Goal: Task Accomplishment & Management: Manage account settings

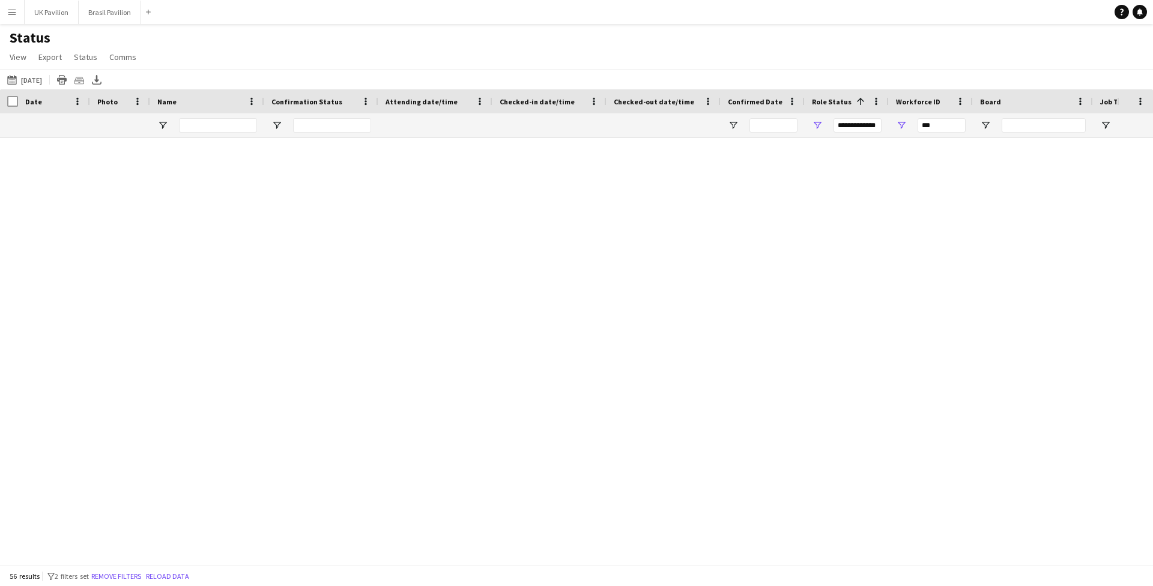
scroll to position [0, 1]
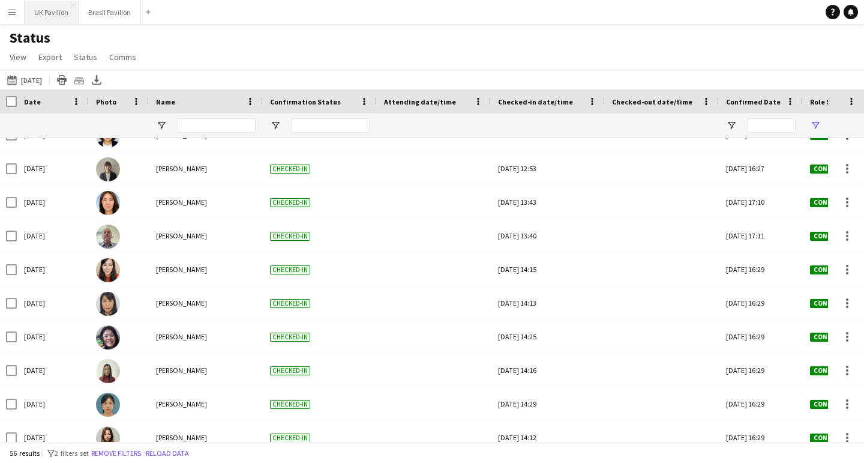
click at [55, 13] on button "UK Pavilion Close" at bounding box center [52, 12] width 54 height 23
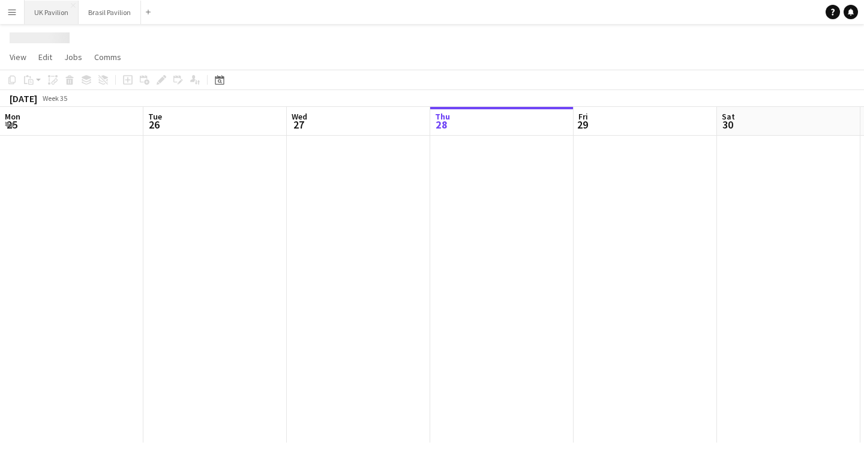
scroll to position [0, 287]
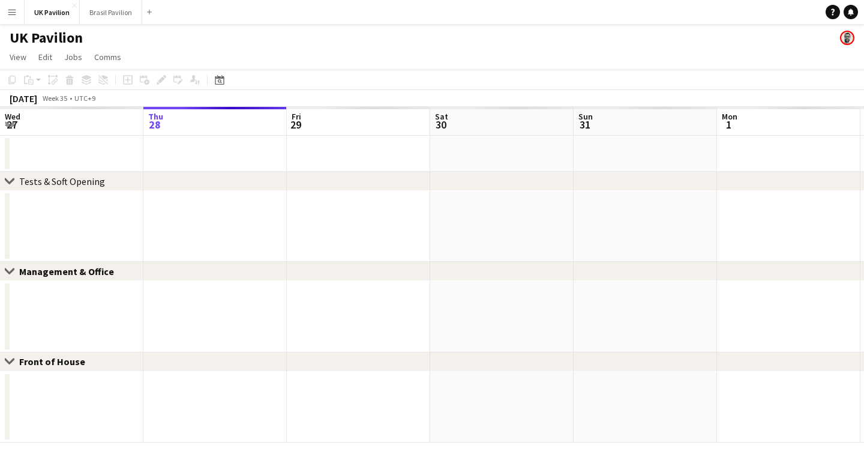
click at [115, 298] on app-date-cell at bounding box center [71, 317] width 143 height 71
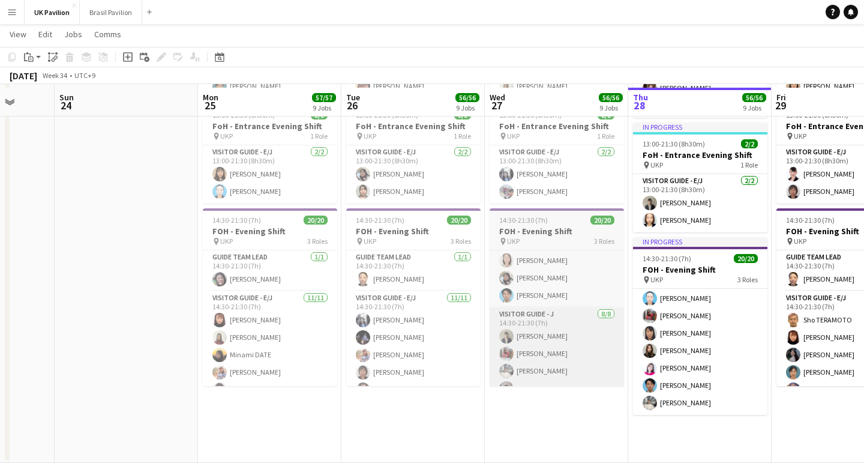
scroll to position [0, 373]
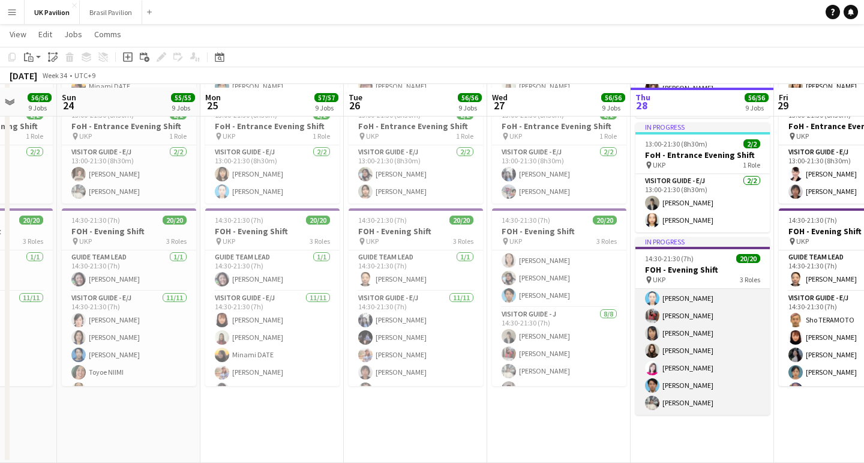
click at [681, 346] on app-card-role "Visitor Guide - J 8/8 14:30-21:30 (7h) Maya Yamashita Takiko Ito Yuka NAKAMICHI…" at bounding box center [703, 333] width 134 height 163
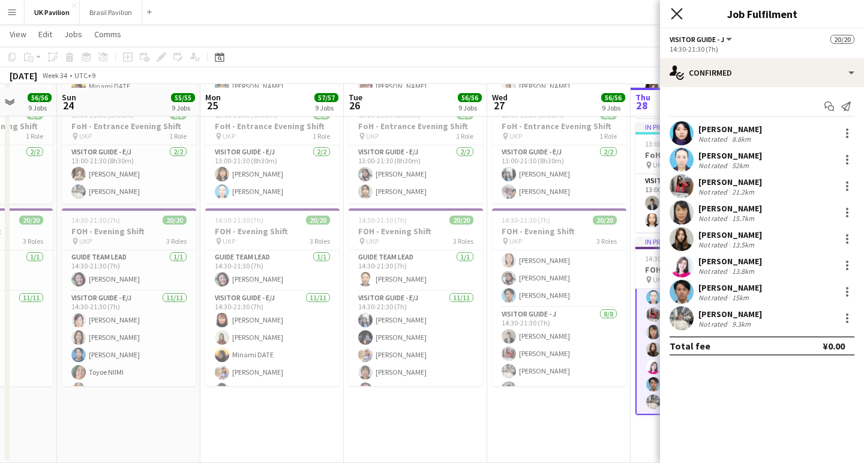
click at [676, 16] on icon "Close pop-in" at bounding box center [676, 13] width 11 height 11
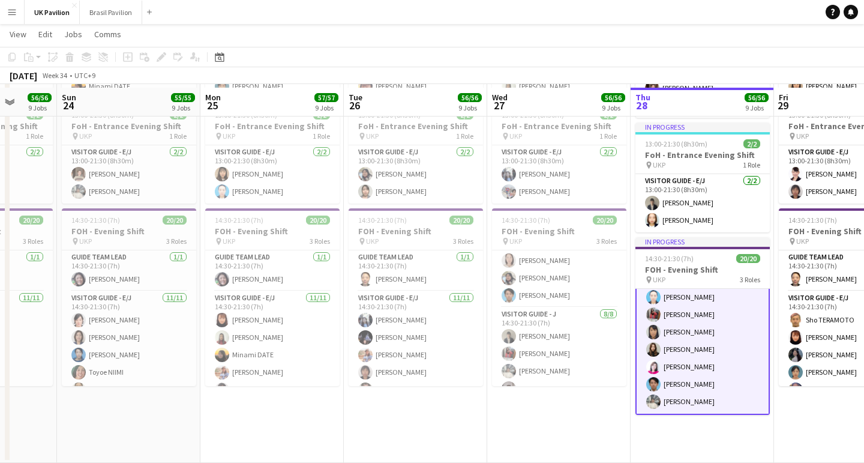
scroll to position [307, 0]
click at [695, 372] on app-card-role "Visitor Guide - J 8/8 14:30-21:30 (7h) Maya Yamashita Takiko Ito Yuka NAKAMICHI…" at bounding box center [703, 332] width 134 height 165
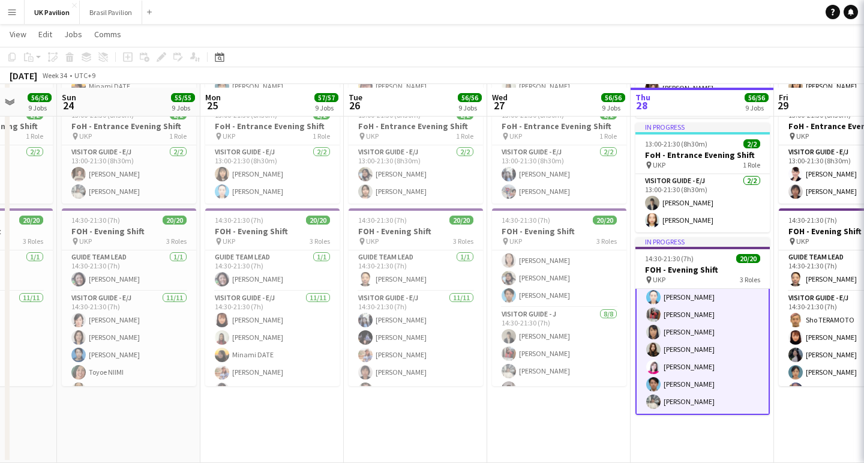
scroll to position [305, 0]
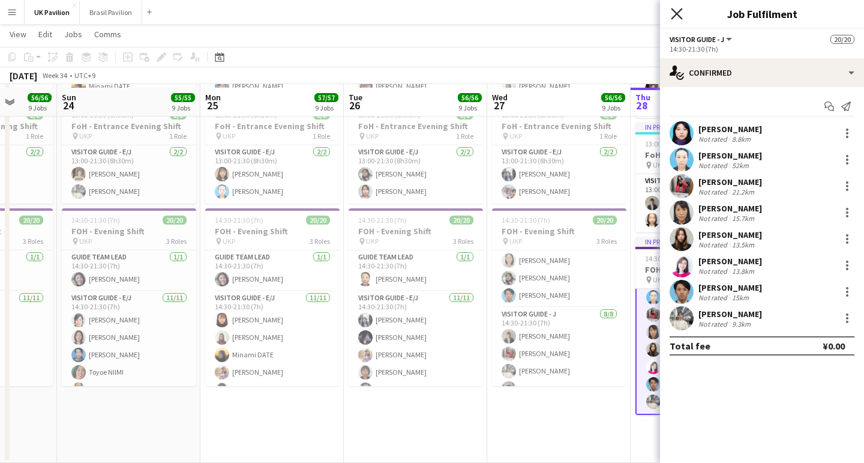
click at [677, 16] on icon "Close pop-in" at bounding box center [676, 13] width 11 height 11
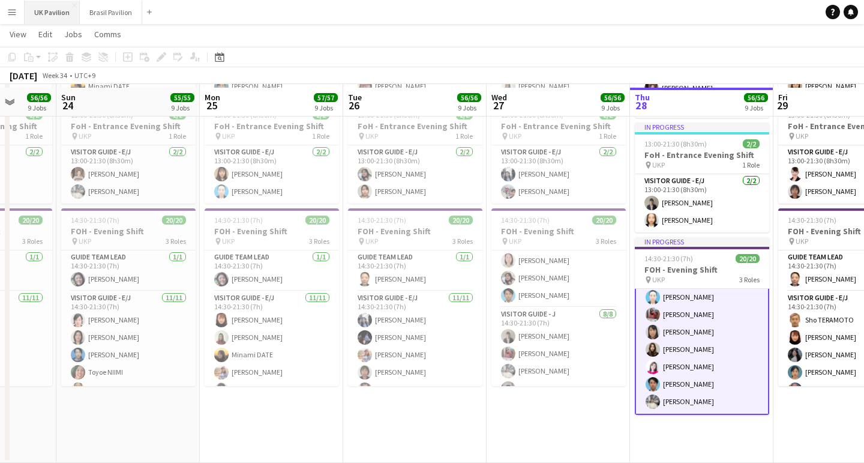
scroll to position [307, 0]
click at [11, 14] on app-icon "Menu" at bounding box center [12, 12] width 10 height 10
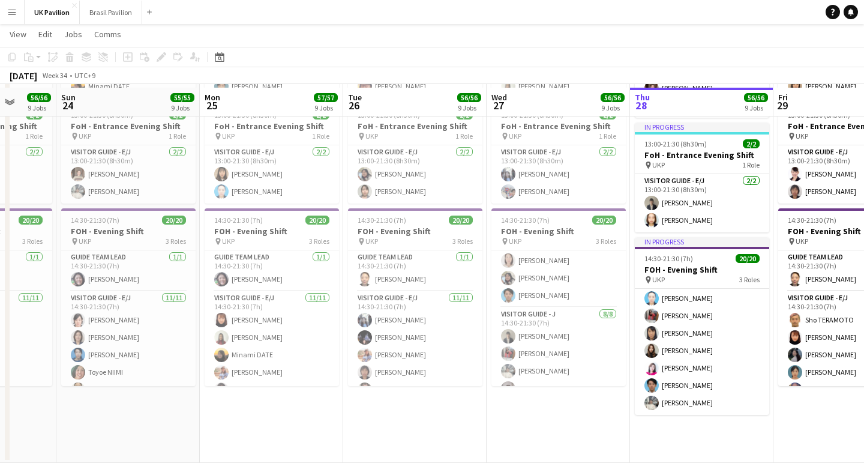
scroll to position [305, 0]
click at [12, 14] on app-icon "Menu" at bounding box center [12, 12] width 10 height 10
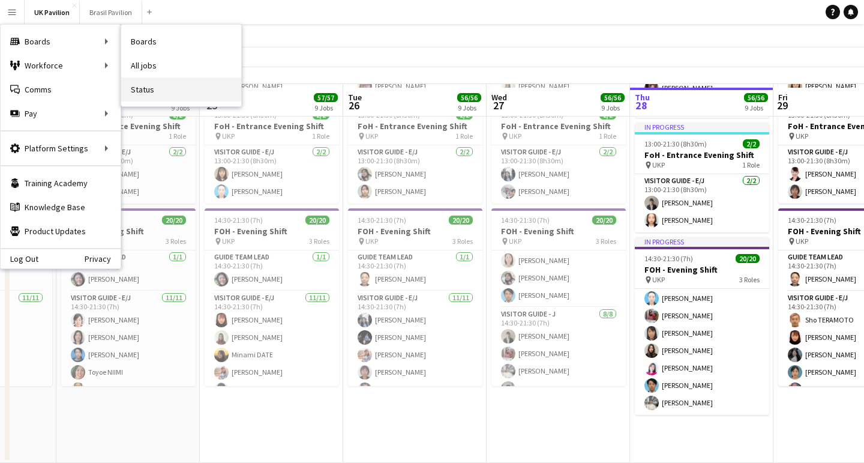
click at [165, 90] on link "Status" at bounding box center [181, 89] width 120 height 24
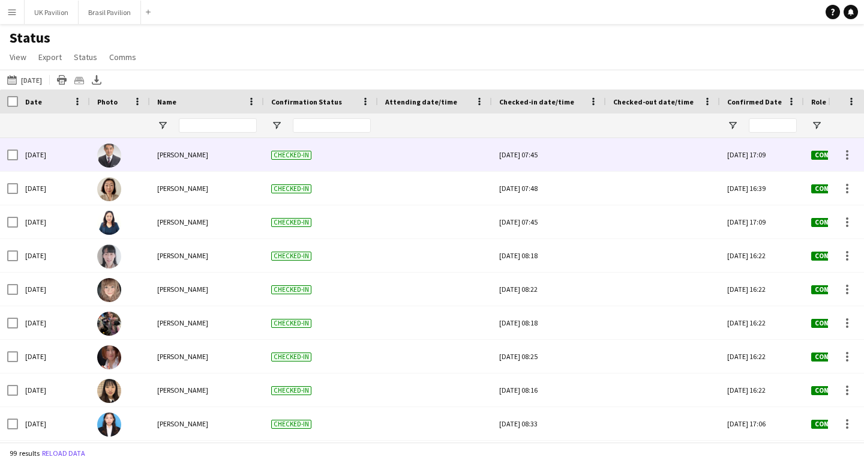
type input "**********"
type input "***"
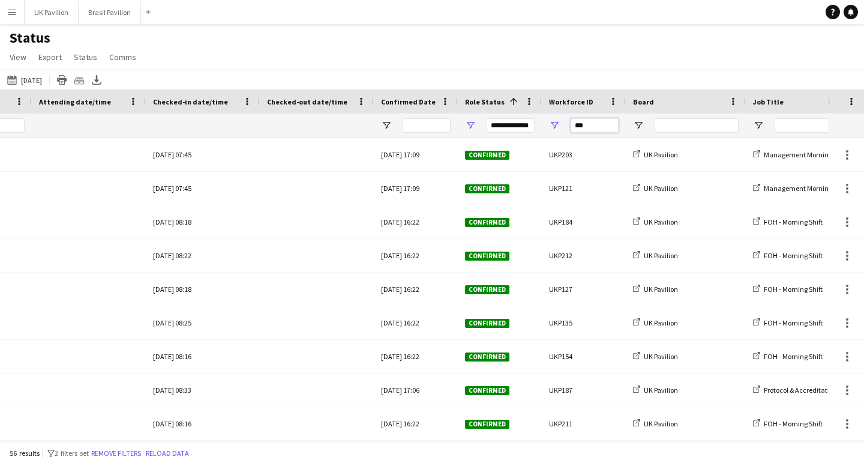
drag, startPoint x: 597, startPoint y: 134, endPoint x: 555, endPoint y: 127, distance: 42.7
click at [548, 134] on div "***" at bounding box center [584, 125] width 84 height 24
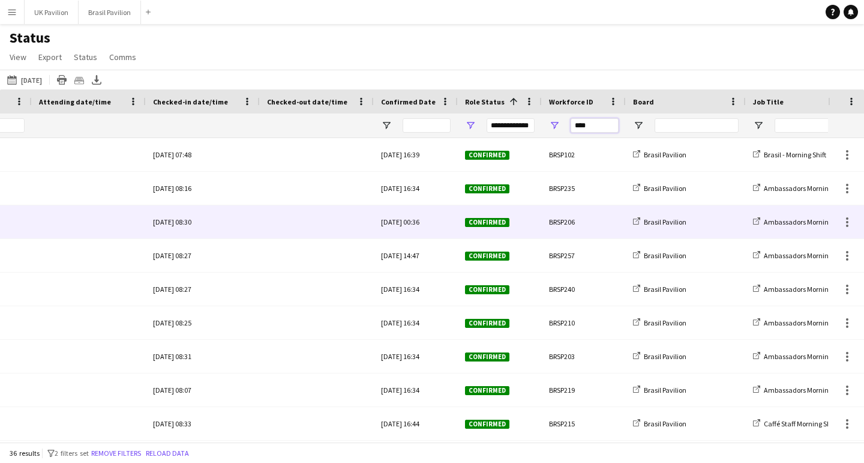
scroll to position [0, 226]
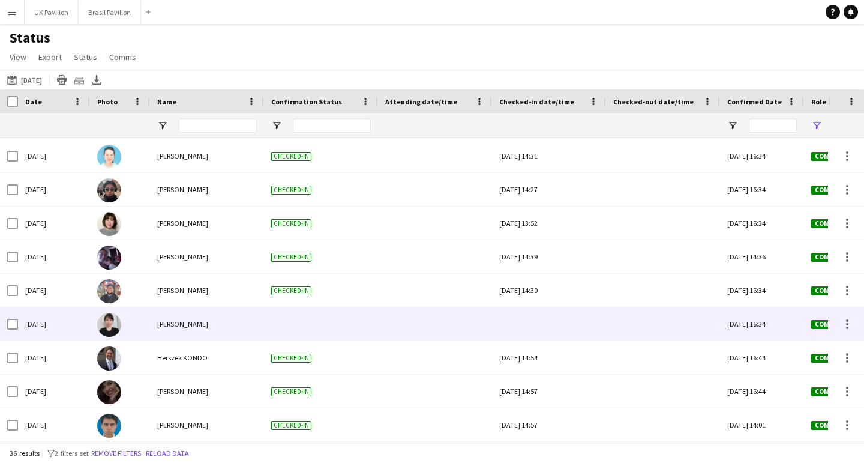
type input "****"
click at [553, 324] on div at bounding box center [549, 323] width 100 height 33
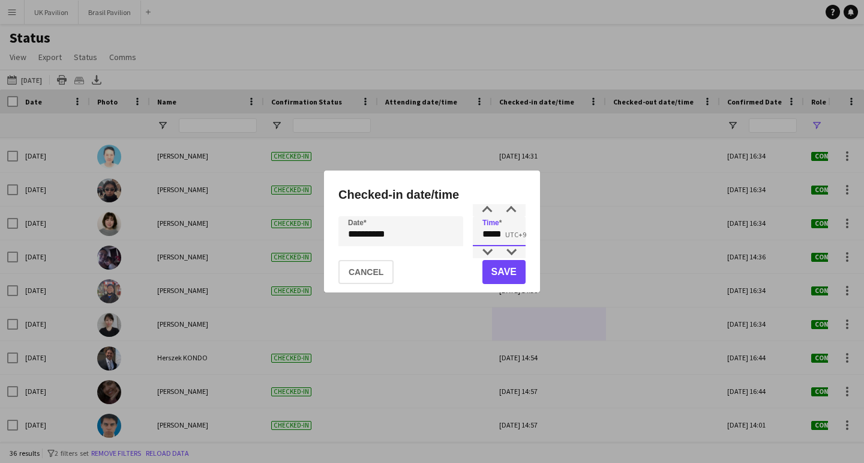
drag, startPoint x: 508, startPoint y: 234, endPoint x: 439, endPoint y: 232, distance: 68.5
click at [428, 235] on div "**********" at bounding box center [432, 231] width 187 height 30
type input "*****"
click at [498, 277] on button "Save" at bounding box center [504, 272] width 43 height 24
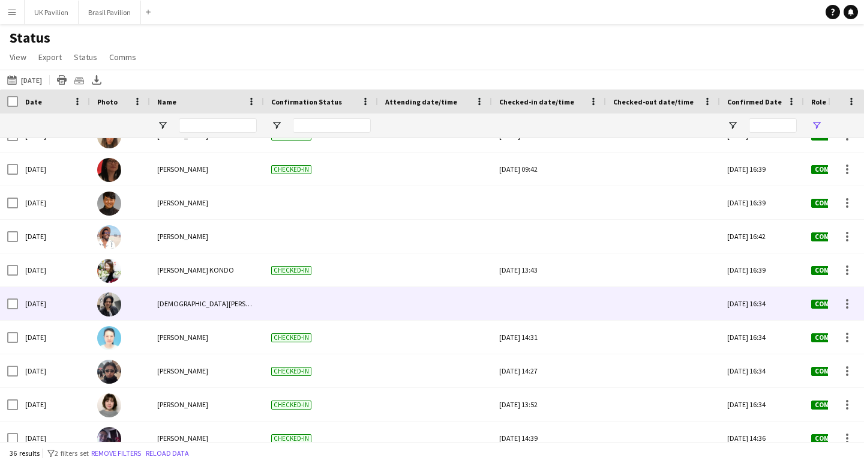
click at [554, 310] on div at bounding box center [549, 303] width 100 height 33
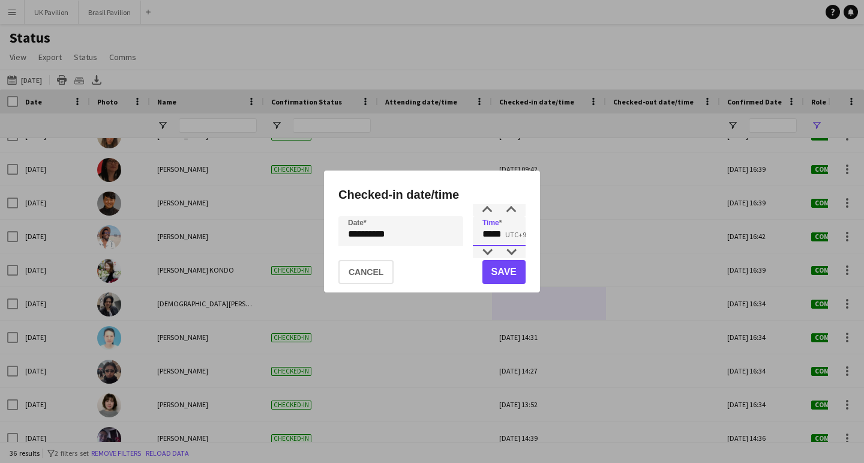
drag, startPoint x: 498, startPoint y: 237, endPoint x: 457, endPoint y: 231, distance: 40.7
click at [454, 233] on div "**********" at bounding box center [432, 231] width 187 height 30
type input "*****"
click at [495, 275] on button "Save" at bounding box center [504, 272] width 43 height 24
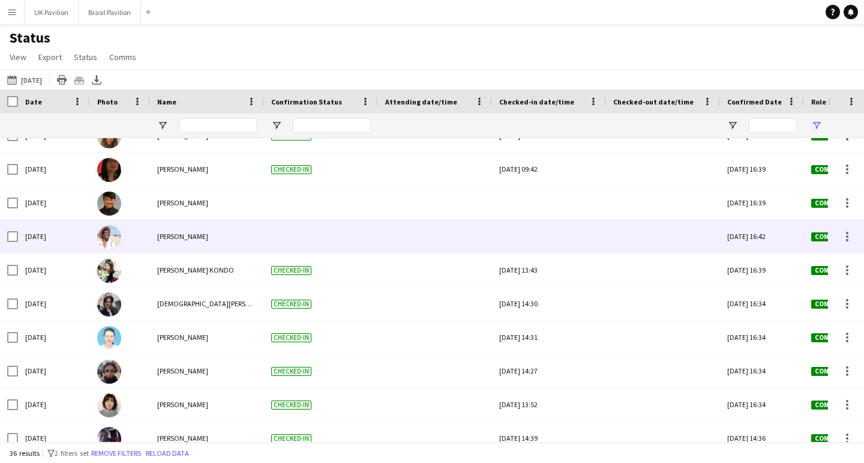
click at [537, 250] on div at bounding box center [549, 236] width 100 height 33
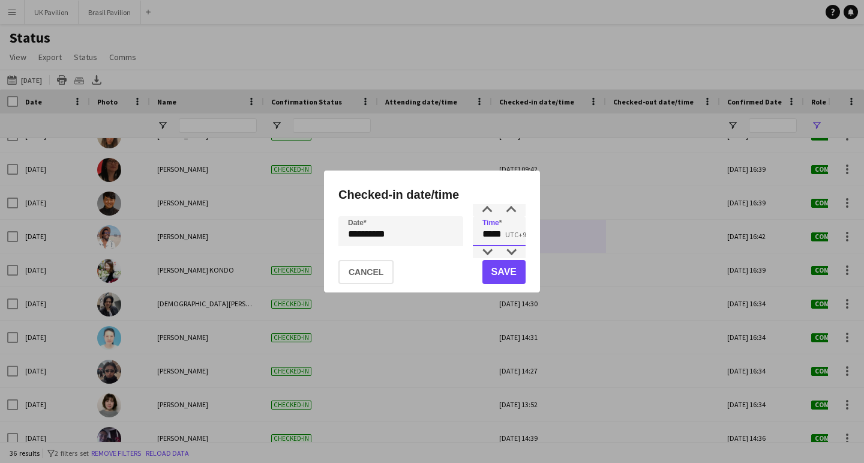
drag, startPoint x: 512, startPoint y: 235, endPoint x: 457, endPoint y: 233, distance: 55.3
click at [456, 234] on div "**********" at bounding box center [432, 231] width 187 height 30
type input "*****"
click at [505, 274] on button "Save" at bounding box center [504, 272] width 43 height 24
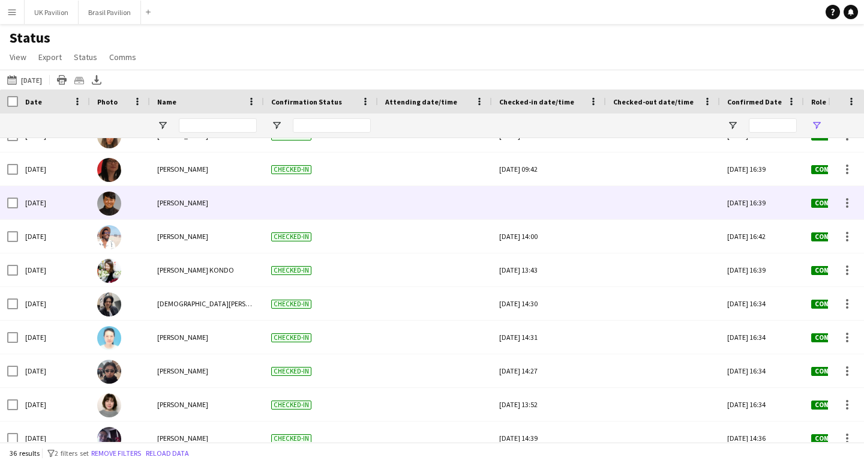
click at [510, 210] on div at bounding box center [549, 202] width 100 height 33
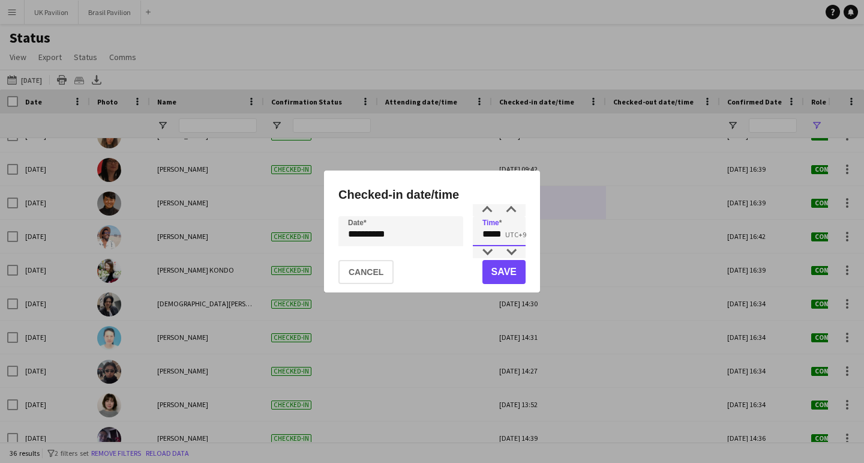
drag, startPoint x: 493, startPoint y: 237, endPoint x: 455, endPoint y: 235, distance: 38.5
click at [455, 235] on div "**********" at bounding box center [432, 231] width 187 height 30
type input "*****"
click at [490, 277] on button "Save" at bounding box center [504, 272] width 43 height 24
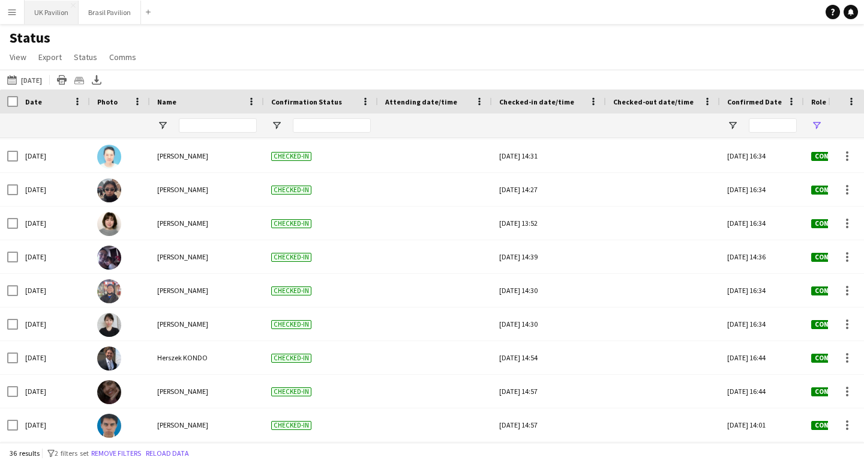
click at [59, 14] on button "UK Pavilion Close" at bounding box center [52, 12] width 54 height 23
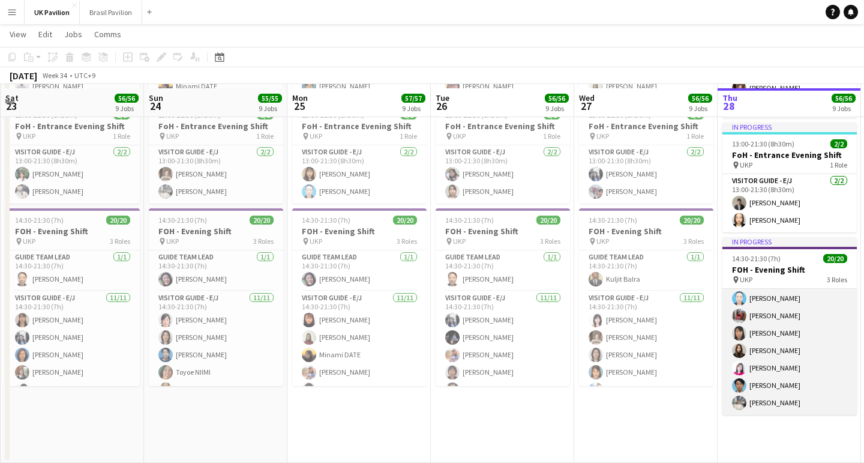
scroll to position [1176, 0]
click at [780, 415] on app-card-role "Visitor Guide - J 8/8 14:30-21:30 (7h) Maya Yamashita Takiko Ito Yuka NAKAMICHI…" at bounding box center [790, 333] width 134 height 163
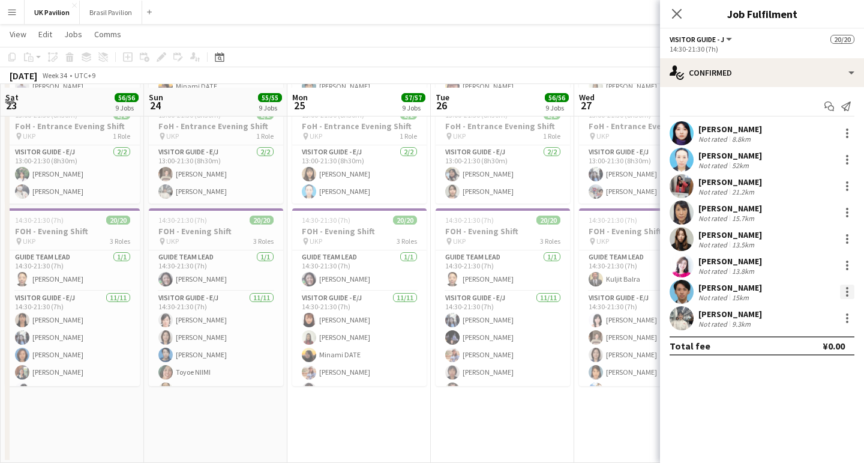
click at [847, 293] on div at bounding box center [847, 292] width 2 height 2
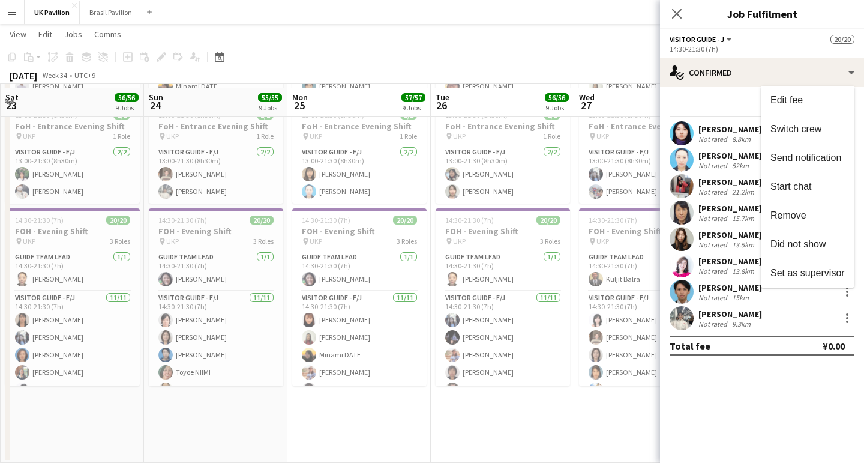
click at [789, 214] on span "Remove" at bounding box center [789, 215] width 36 height 10
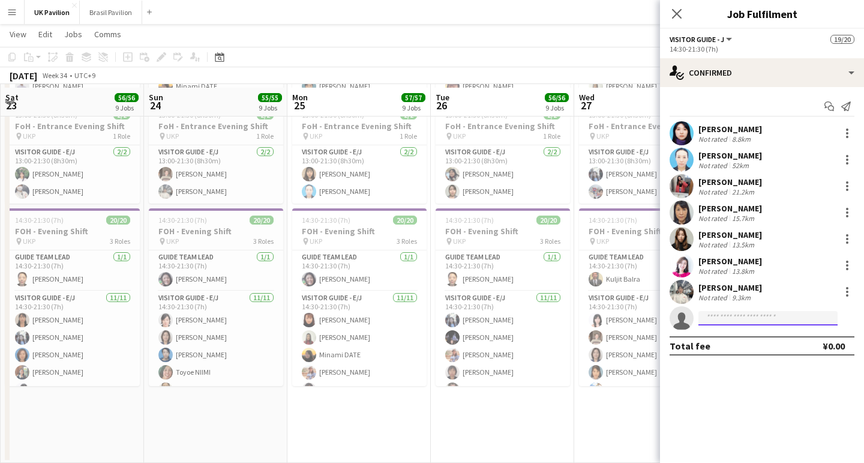
click at [729, 321] on input at bounding box center [768, 318] width 139 height 14
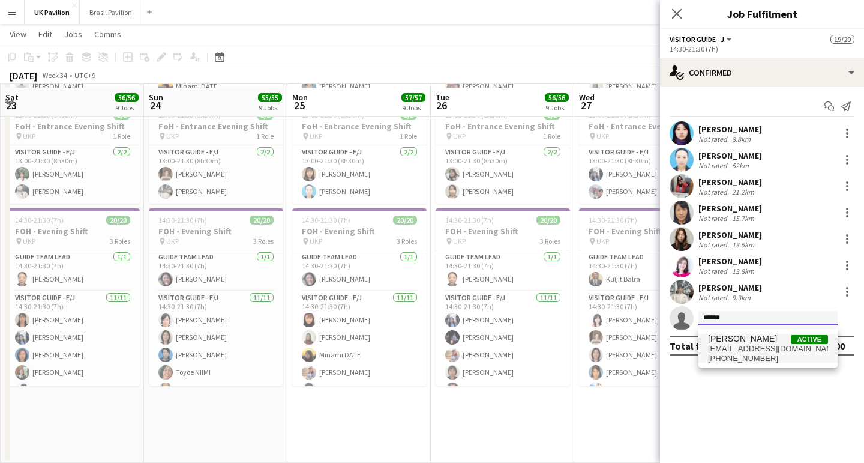
type input "******"
click at [747, 350] on span "puni.92.puni.kura@docomo.ne.jp" at bounding box center [768, 349] width 120 height 10
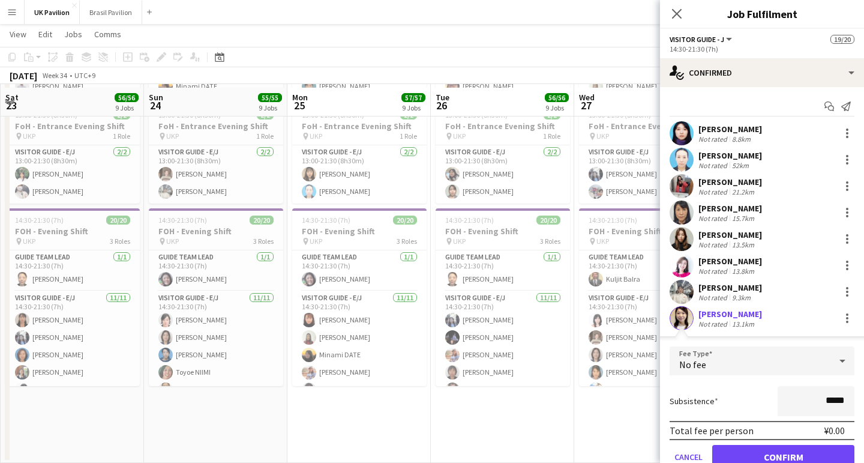
click at [774, 456] on button "Confirm" at bounding box center [784, 457] width 142 height 24
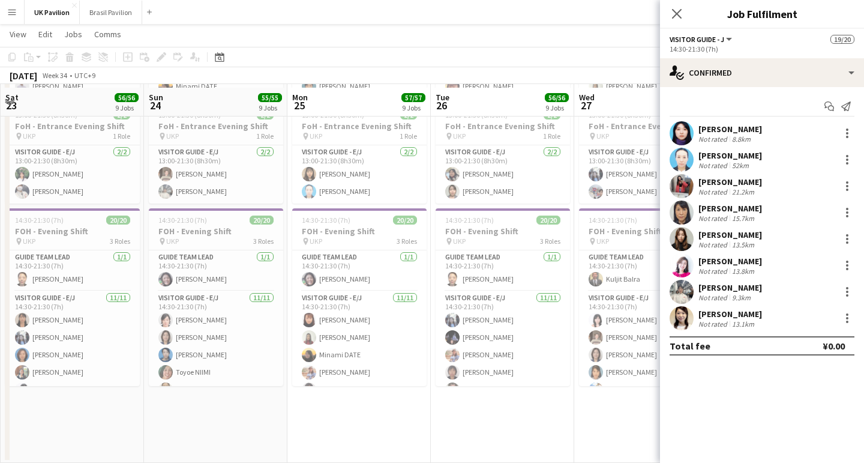
drag, startPoint x: 679, startPoint y: 13, endPoint x: 645, endPoint y: 91, distance: 85.0
click at [679, 13] on icon "Close pop-in" at bounding box center [677, 14] width 10 height 10
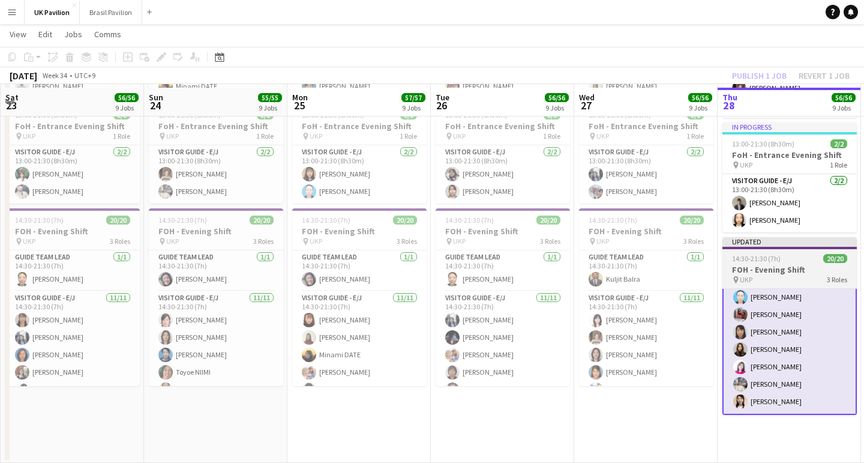
click at [790, 263] on div "14:30-21:30 (7h) 20/20" at bounding box center [790, 258] width 134 height 9
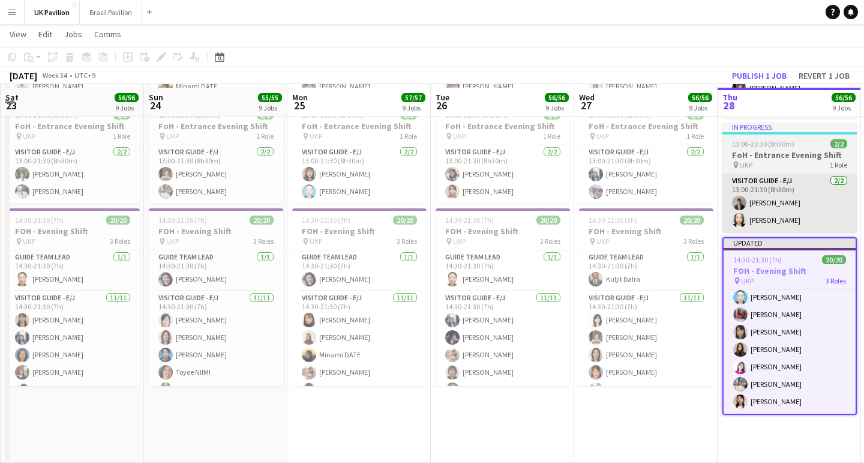
scroll to position [0, 286]
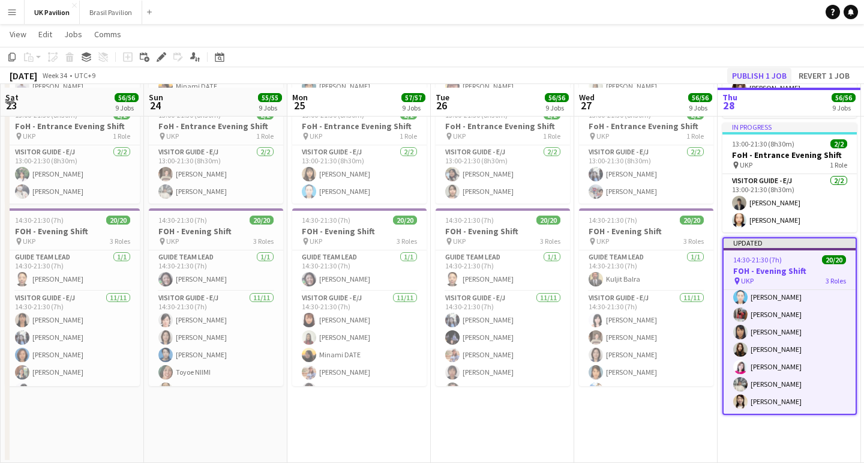
click at [744, 77] on button "Publish 1 job" at bounding box center [760, 76] width 64 height 16
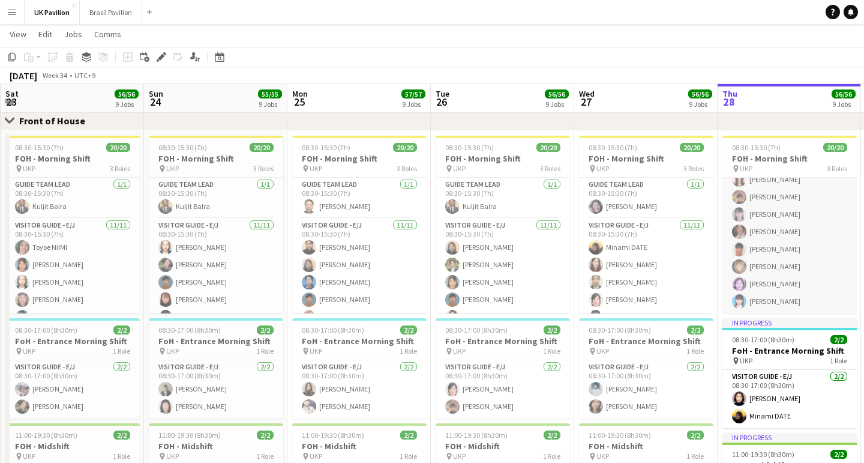
scroll to position [295, 0]
click at [786, 282] on app-card-role "Visitor Guide - J 8/8 08:30-15:30 (7h) Karin Matsuda Yoriko Uedahira Naoko Kimu…" at bounding box center [790, 232] width 134 height 163
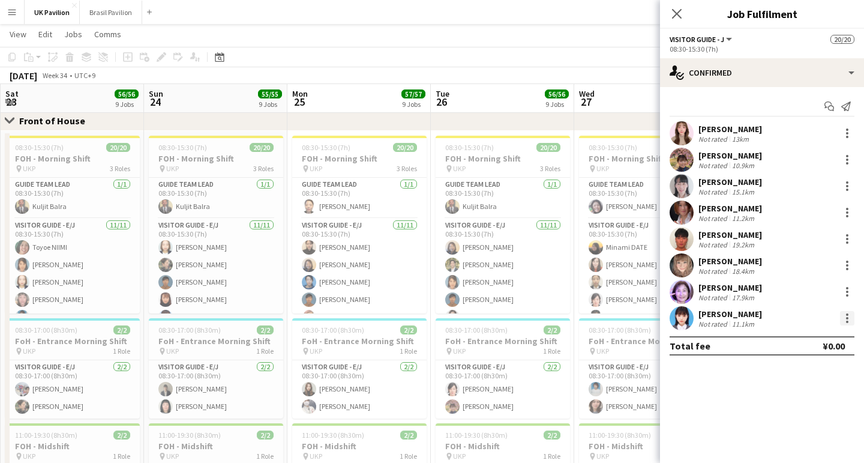
click at [849, 323] on div at bounding box center [847, 318] width 14 height 14
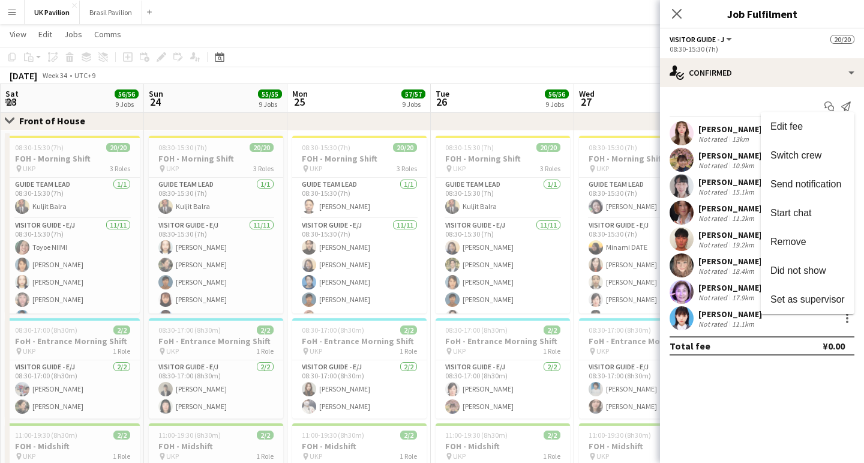
click at [786, 242] on span "Remove" at bounding box center [789, 242] width 36 height 10
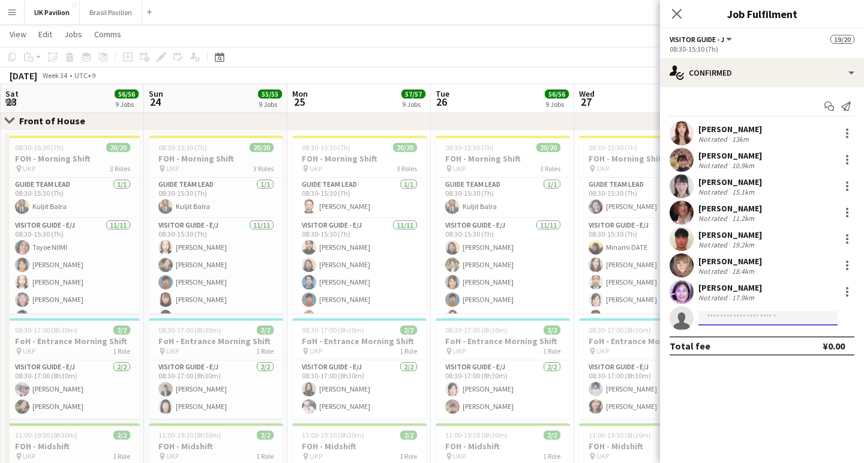
click at [731, 323] on input at bounding box center [768, 318] width 139 height 14
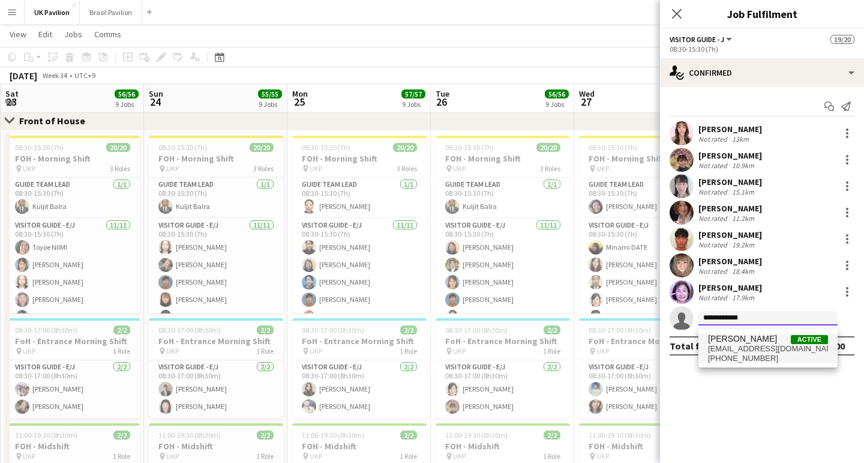
type input "**********"
click at [752, 342] on span "[PERSON_NAME]" at bounding box center [742, 339] width 69 height 10
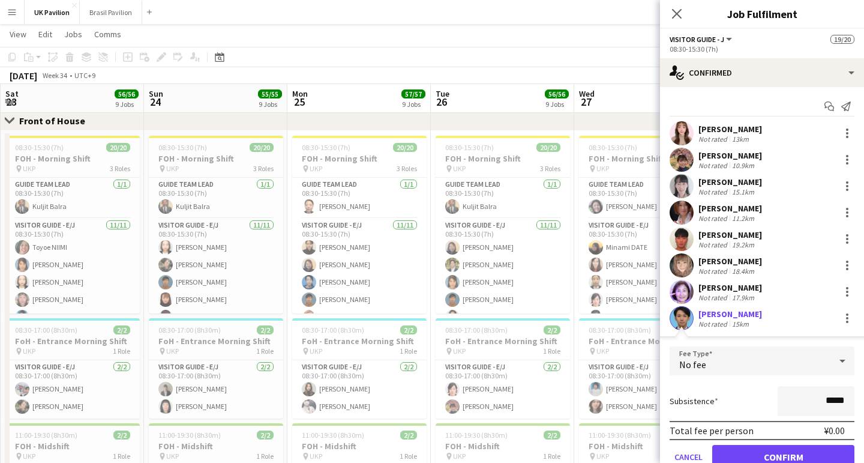
click at [792, 459] on button "Confirm" at bounding box center [784, 457] width 142 height 24
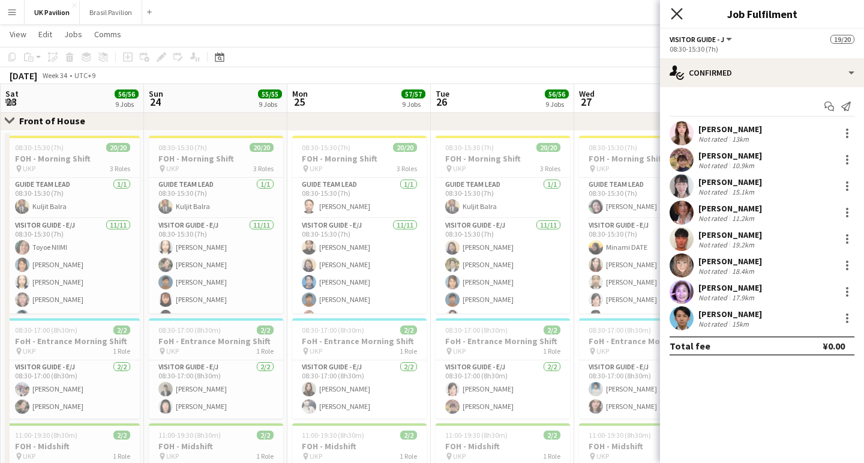
click at [677, 16] on icon "Close pop-in" at bounding box center [676, 13] width 11 height 11
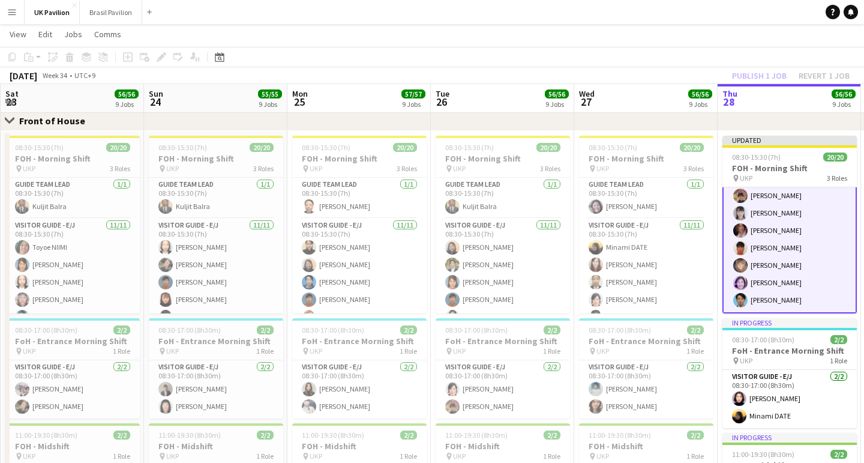
click at [626, 44] on app-page-menu "View Day view expanded Day view collapsed Month view Date picker Jump to today …" at bounding box center [432, 35] width 864 height 23
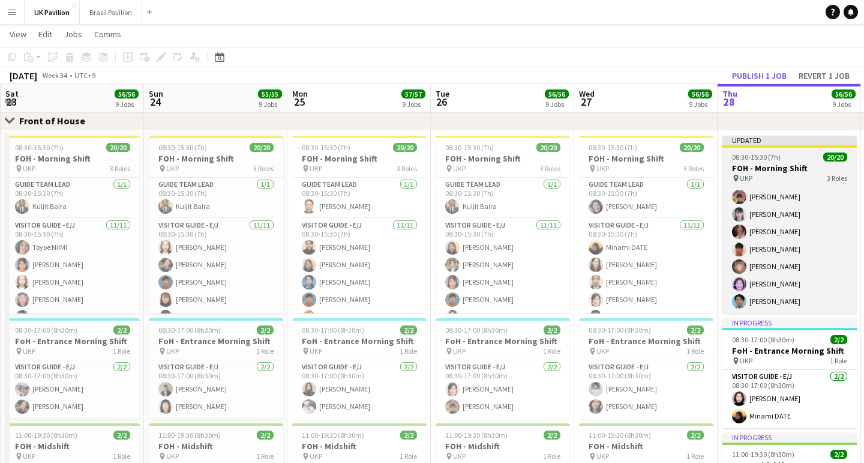
click at [791, 169] on h3 "FOH - Morning Shift" at bounding box center [790, 168] width 134 height 11
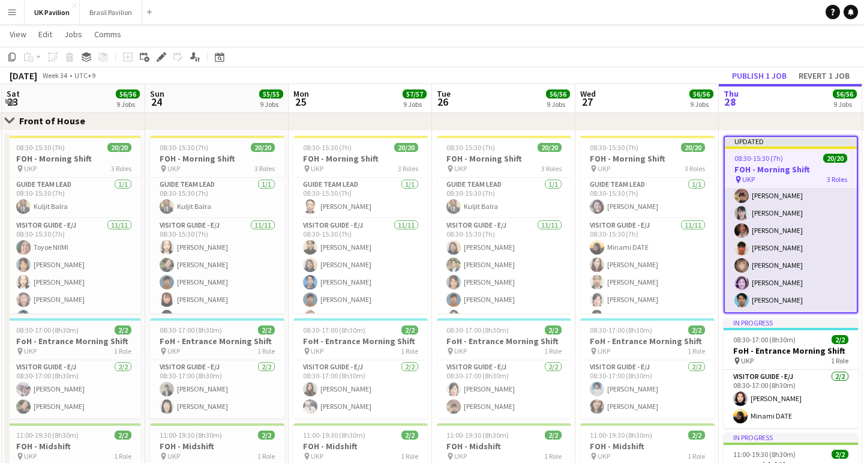
scroll to position [307, 0]
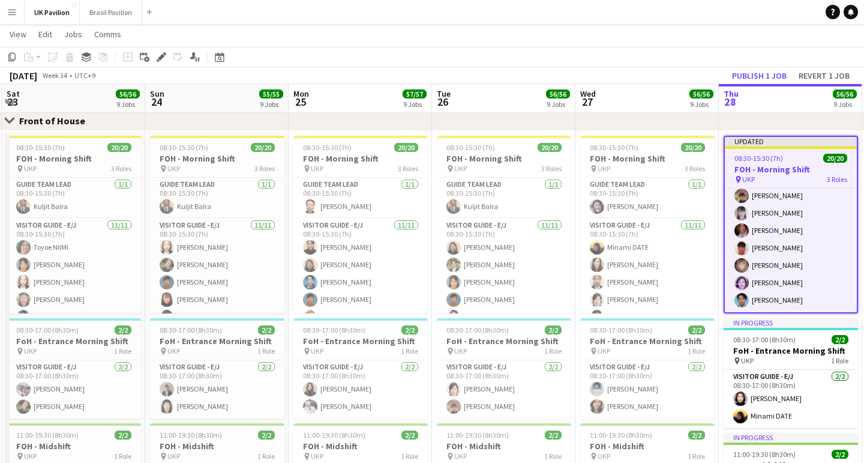
click at [740, 77] on button "Publish 1 job" at bounding box center [760, 76] width 64 height 16
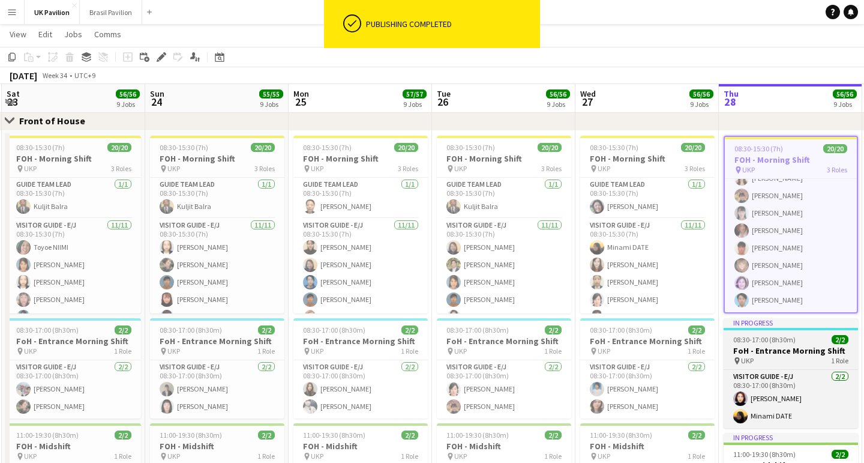
scroll to position [0, 281]
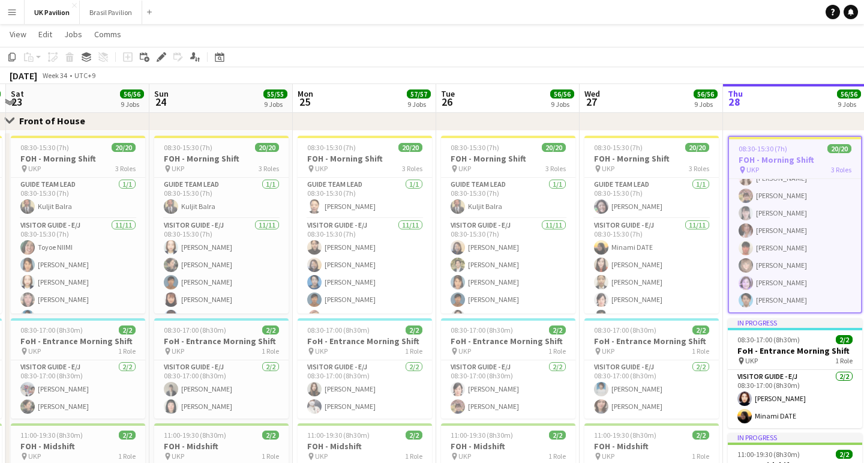
click at [17, 15] on button "Menu" at bounding box center [12, 12] width 24 height 24
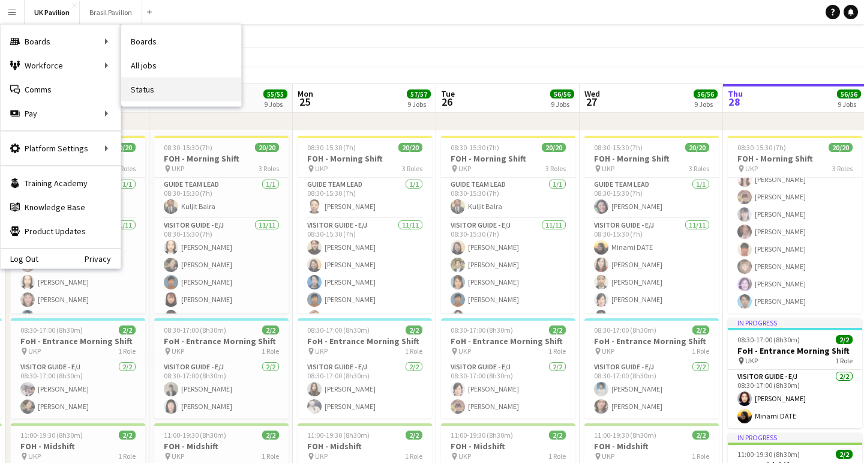
click at [185, 90] on link "Status" at bounding box center [181, 89] width 120 height 24
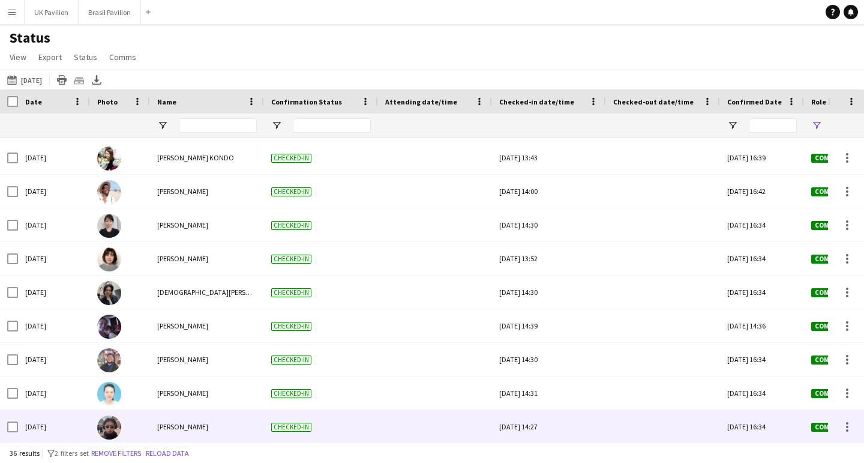
scroll to position [723, 0]
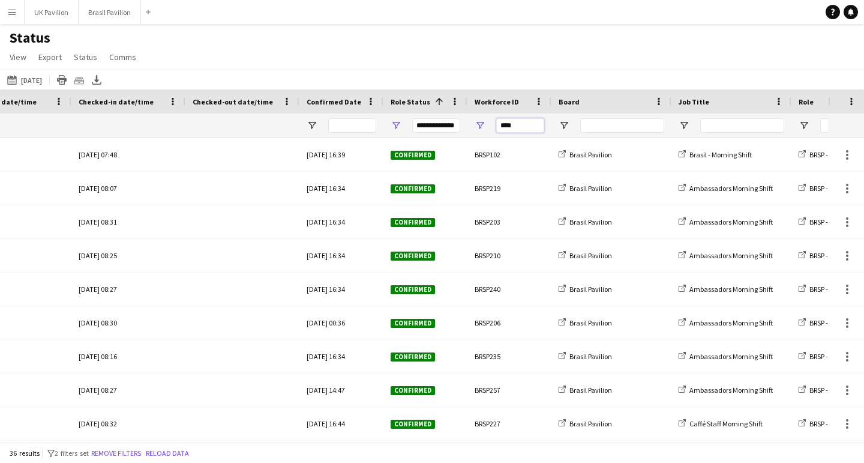
drag, startPoint x: 528, startPoint y: 131, endPoint x: 458, endPoint y: 129, distance: 70.3
click at [460, 132] on div "**********" at bounding box center [695, 125] width 2233 height 24
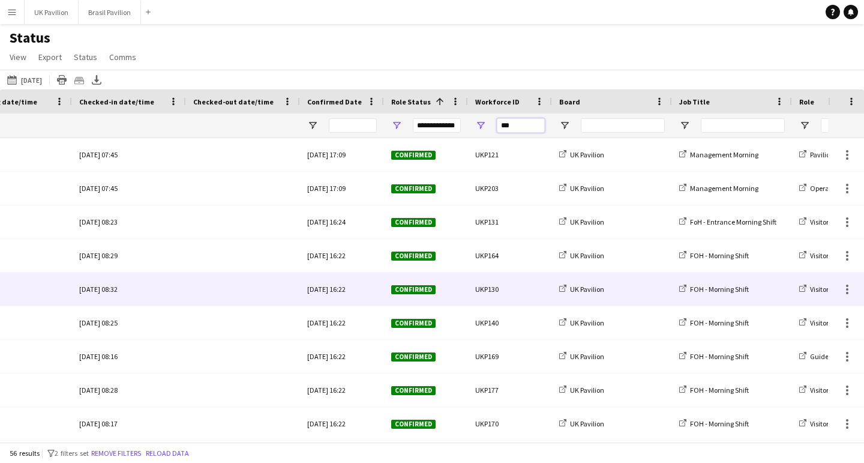
type input "***"
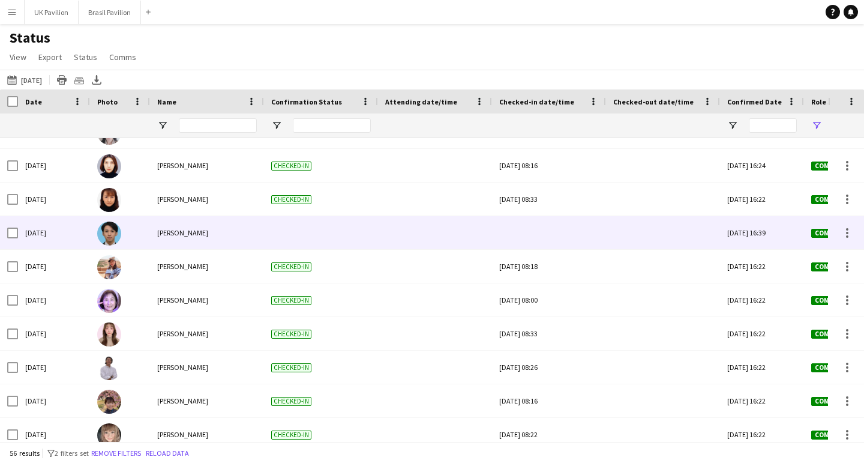
click at [541, 247] on div at bounding box center [549, 232] width 100 height 33
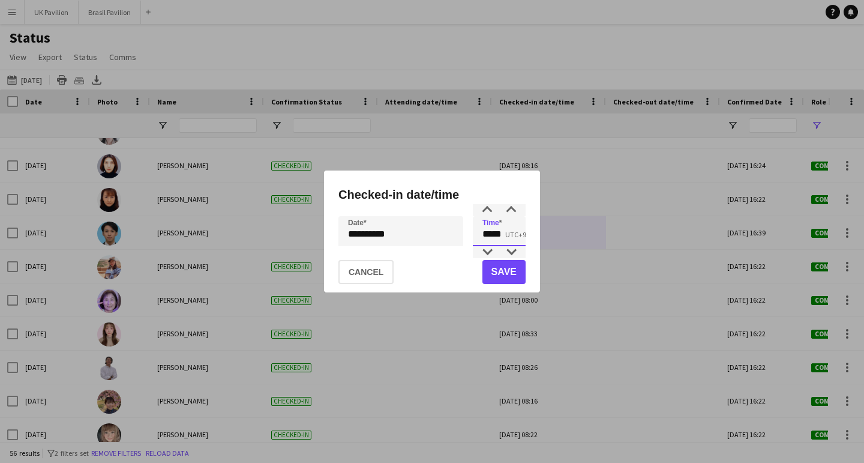
drag, startPoint x: 504, startPoint y: 238, endPoint x: 465, endPoint y: 229, distance: 39.6
click at [461, 234] on div "**********" at bounding box center [432, 231] width 187 height 30
type input "*****"
click at [495, 270] on button "Save" at bounding box center [504, 272] width 43 height 24
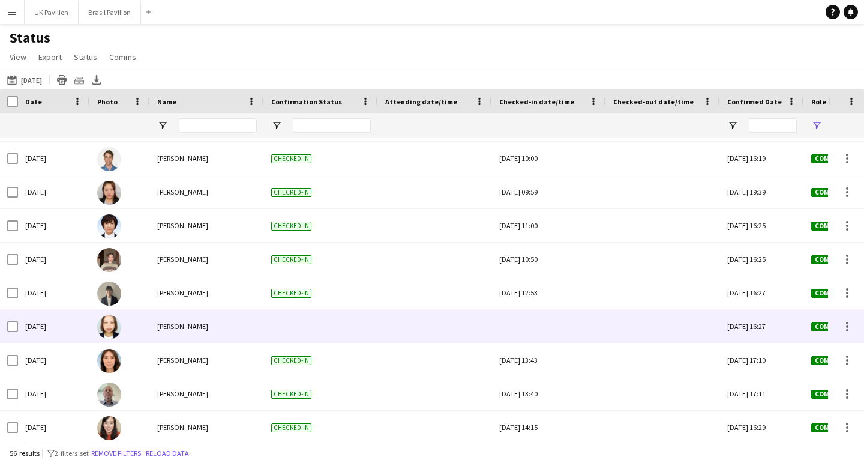
click at [545, 335] on div at bounding box center [549, 326] width 100 height 33
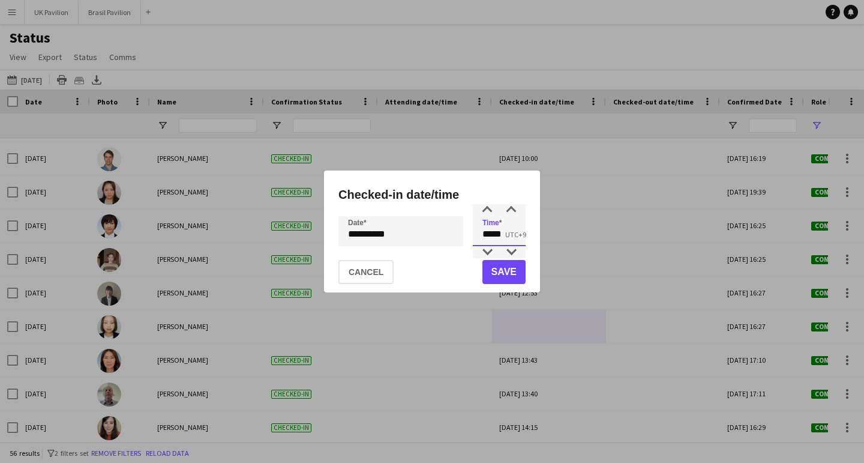
drag, startPoint x: 498, startPoint y: 237, endPoint x: 465, endPoint y: 226, distance: 34.7
click at [461, 235] on div "**********" at bounding box center [432, 231] width 187 height 30
type input "*****"
click at [501, 272] on button "Save" at bounding box center [504, 272] width 43 height 24
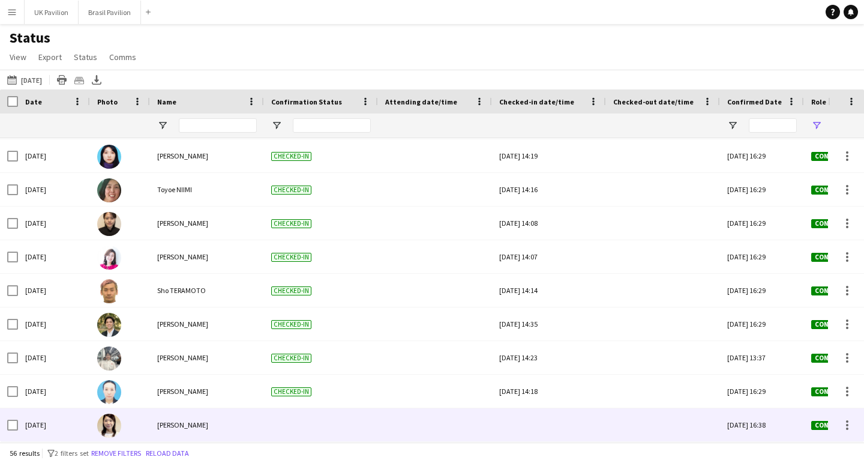
click at [560, 430] on div at bounding box center [549, 424] width 100 height 33
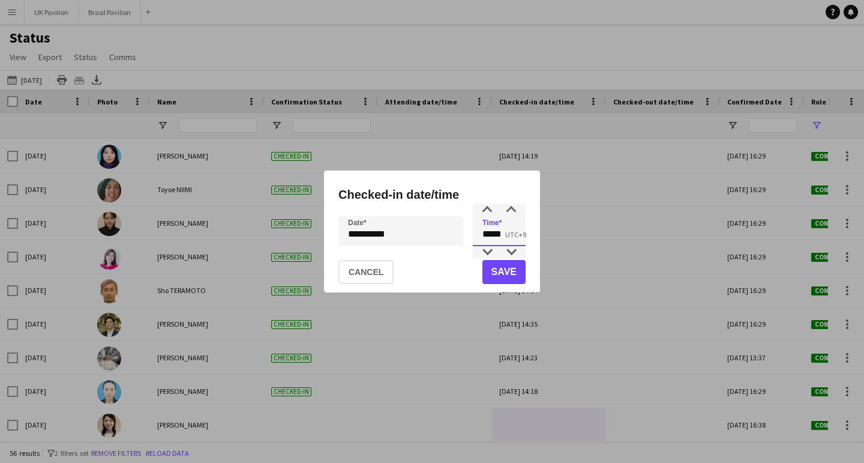
drag, startPoint x: 513, startPoint y: 238, endPoint x: 480, endPoint y: 235, distance: 32.5
click at [478, 238] on input "*****" at bounding box center [499, 231] width 53 height 30
type input "*****"
click at [496, 274] on button "Save" at bounding box center [504, 272] width 43 height 24
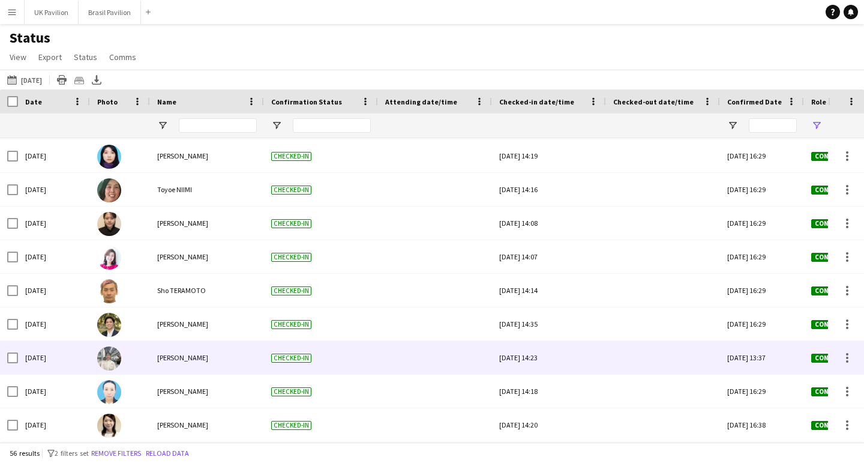
scroll to position [1579, 0]
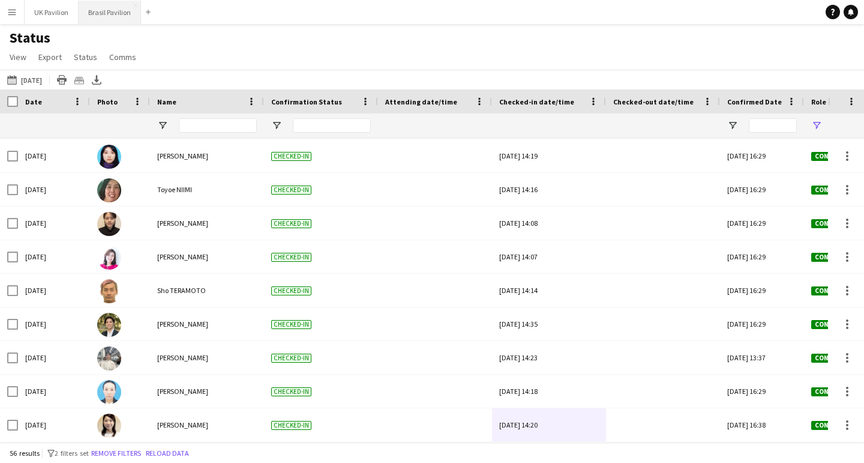
click at [127, 14] on button "Brasil Pavilion Close" at bounding box center [110, 12] width 62 height 23
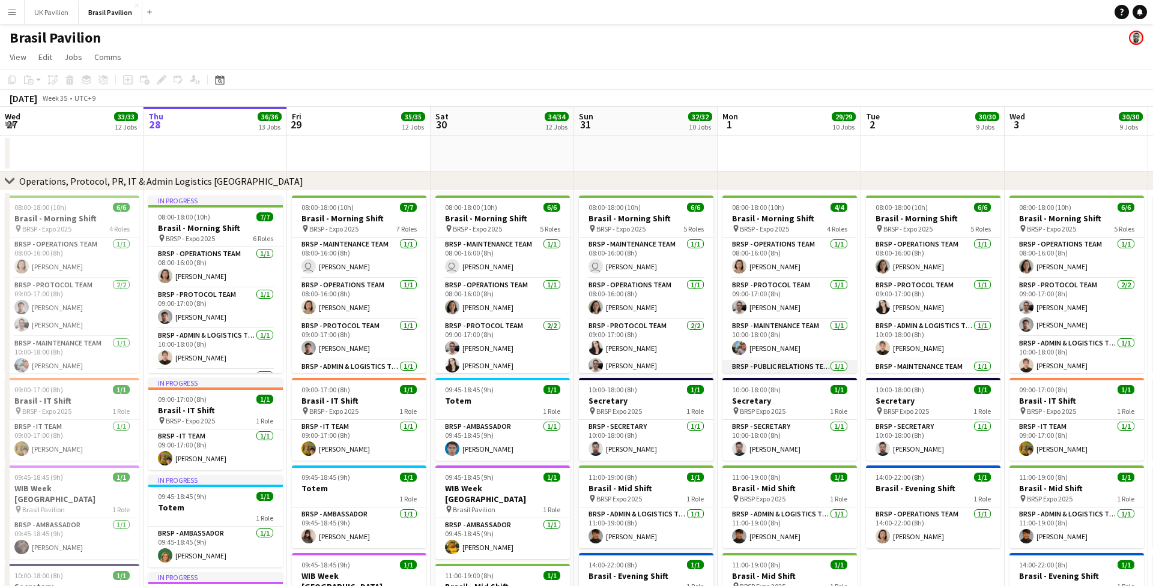
scroll to position [45, 0]
click at [14, 13] on app-icon "Menu" at bounding box center [12, 12] width 10 height 10
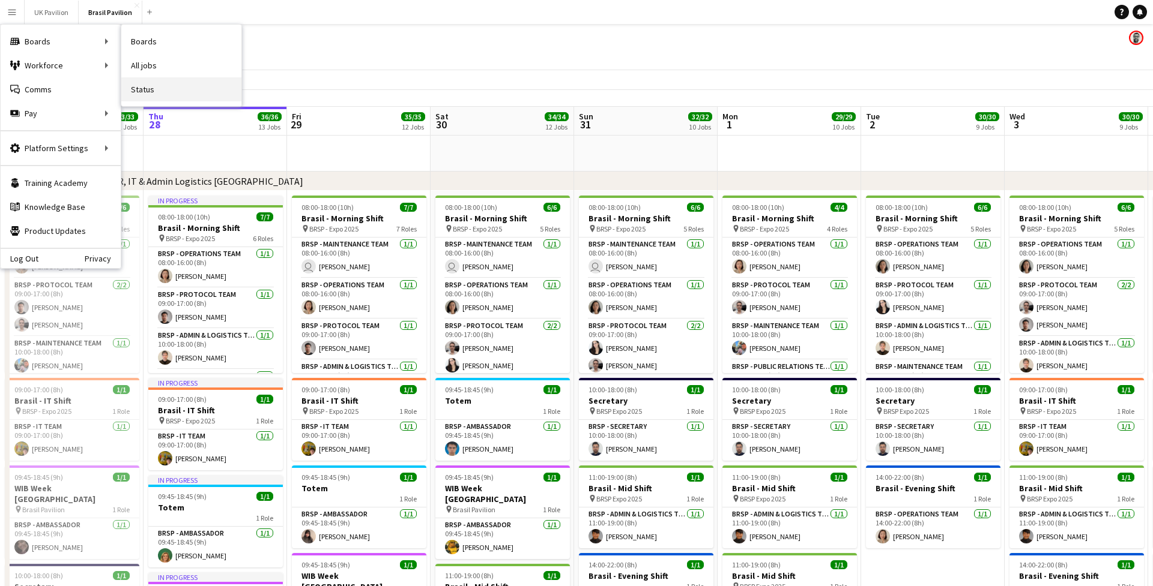
click at [151, 92] on link "Status" at bounding box center [181, 89] width 120 height 24
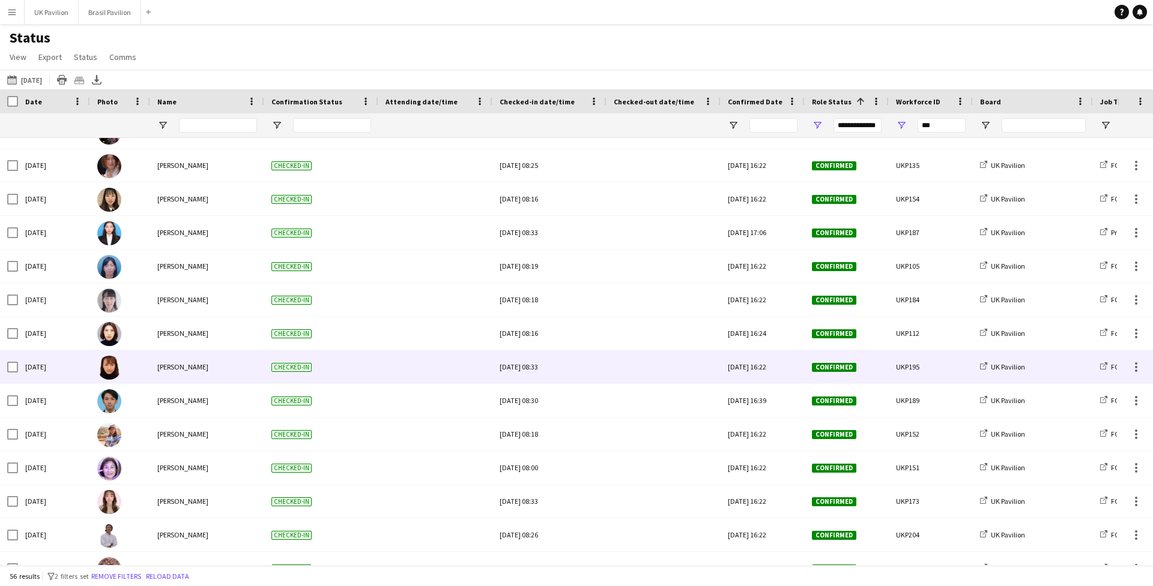
scroll to position [332, 0]
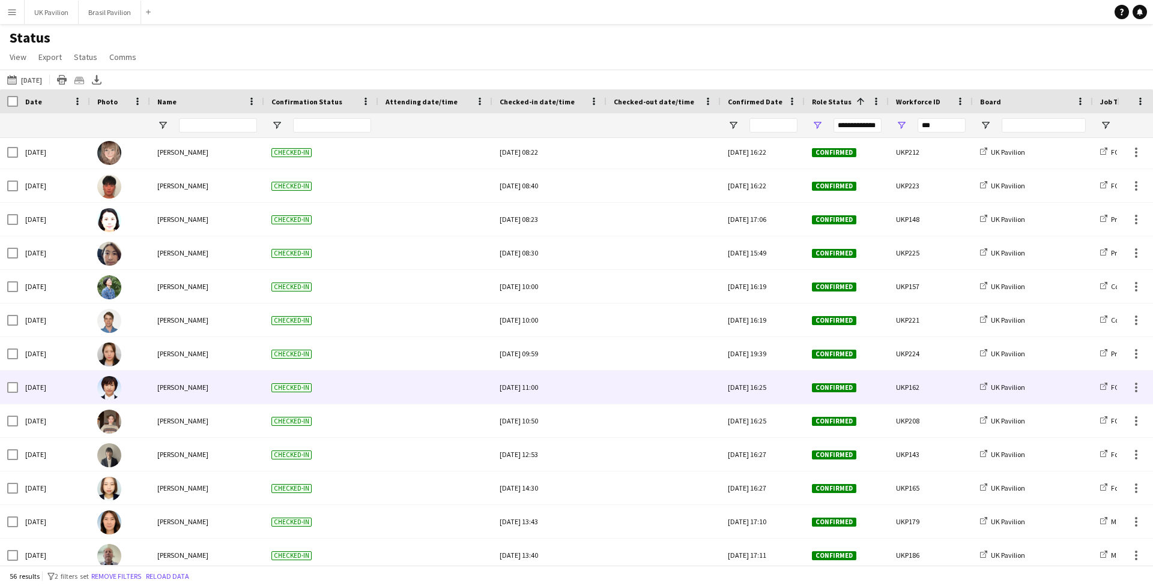
click at [573, 400] on div "Thu, 28 Aug 2025 11:00" at bounding box center [549, 387] width 100 height 33
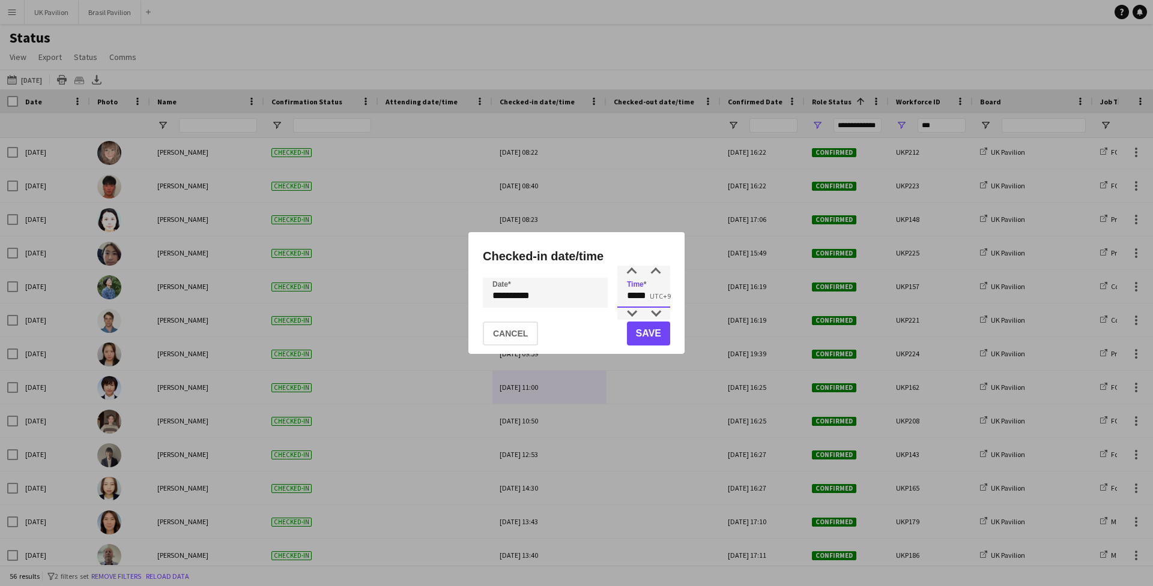
drag, startPoint x: 654, startPoint y: 298, endPoint x: 644, endPoint y: 298, distance: 9.6
click at [643, 298] on input "*****" at bounding box center [643, 293] width 53 height 30
type input "*****"
click at [644, 338] on button "Save" at bounding box center [648, 334] width 43 height 24
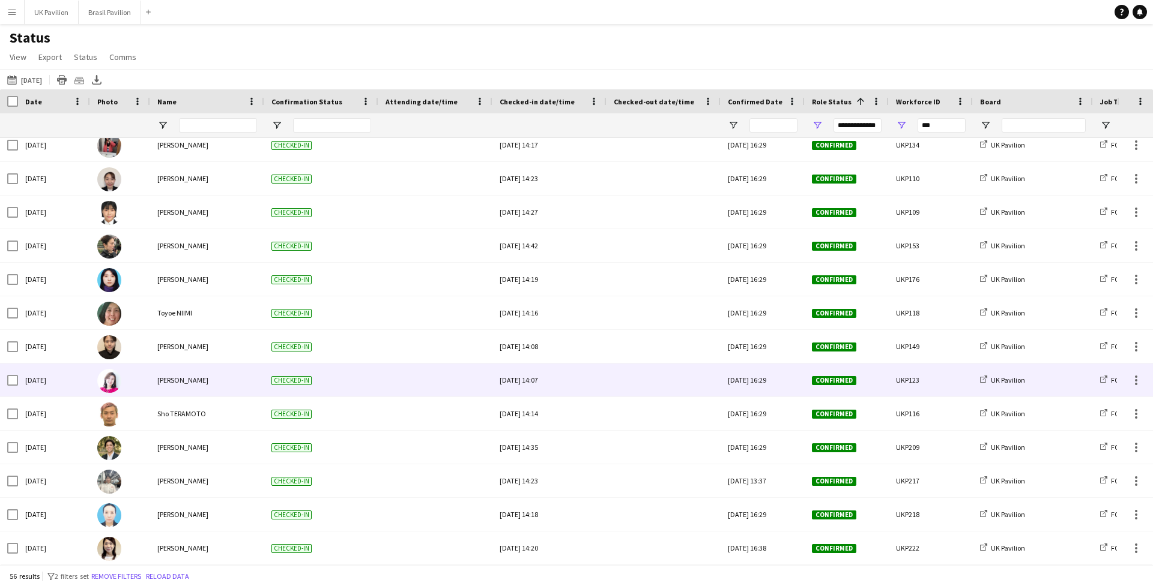
scroll to position [0, 0]
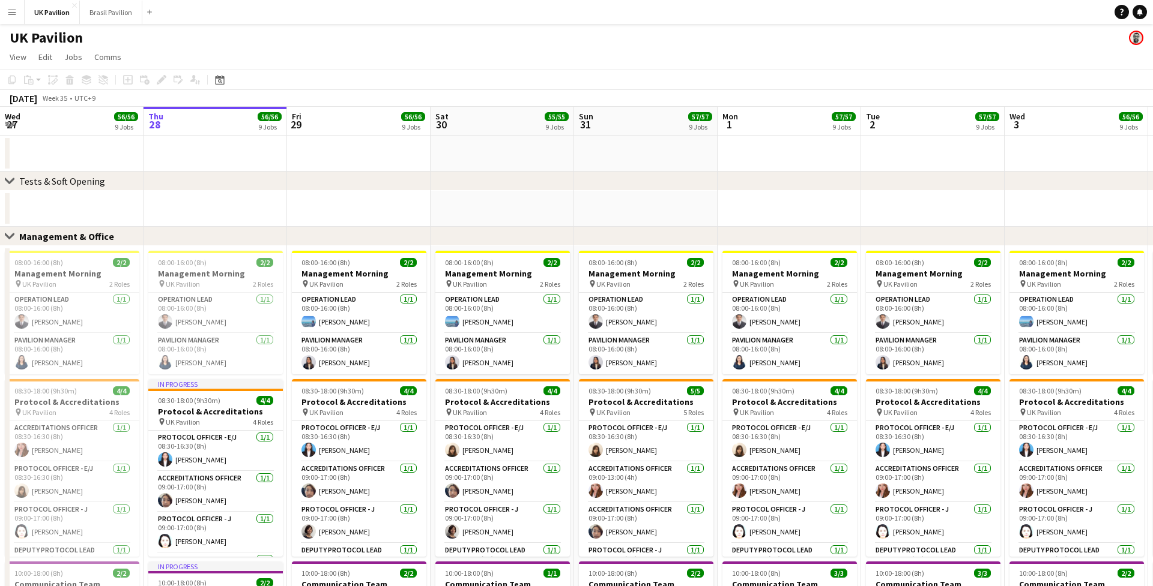
scroll to position [0, 1]
click at [120, 10] on button "Brasil Pavilion Close" at bounding box center [111, 12] width 62 height 23
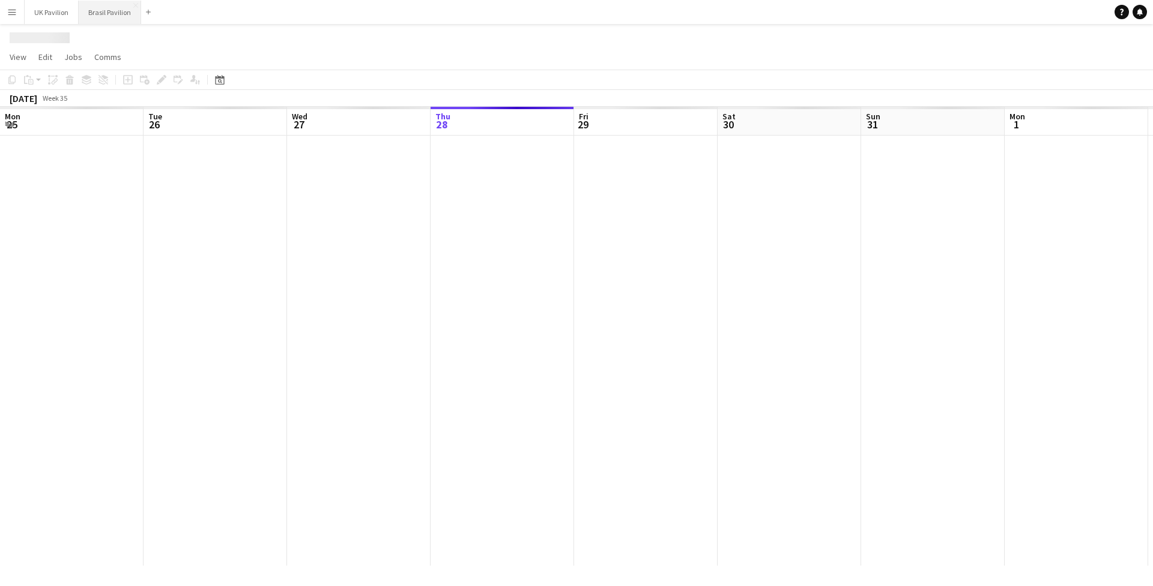
drag, startPoint x: 120, startPoint y: 10, endPoint x: 147, endPoint y: 22, distance: 29.6
click at [120, 10] on button "Brasil Pavilion Close" at bounding box center [110, 12] width 62 height 23
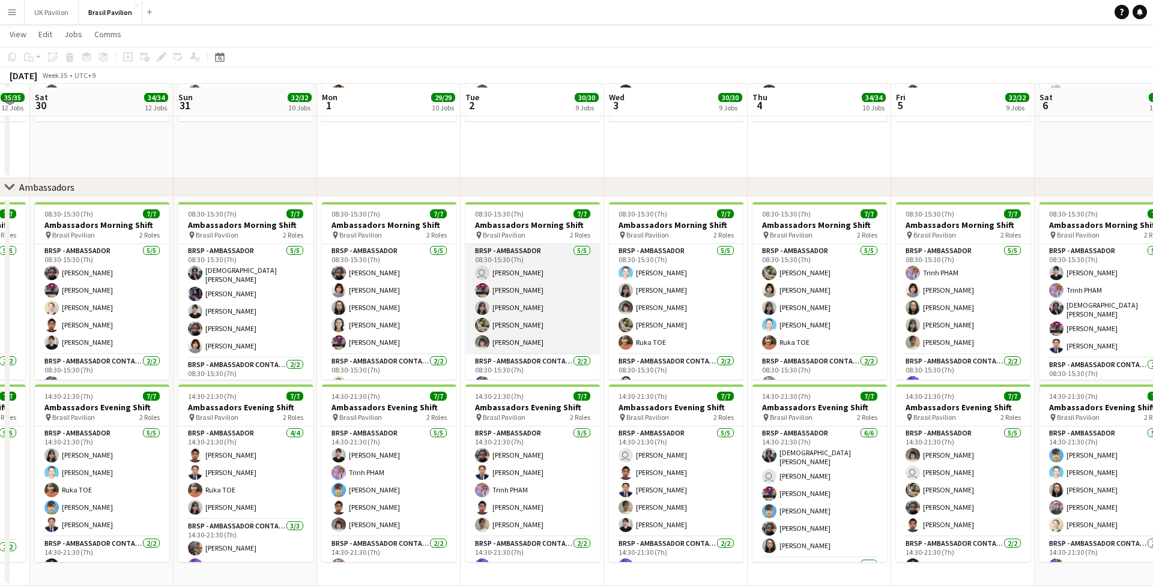
scroll to position [1515, 0]
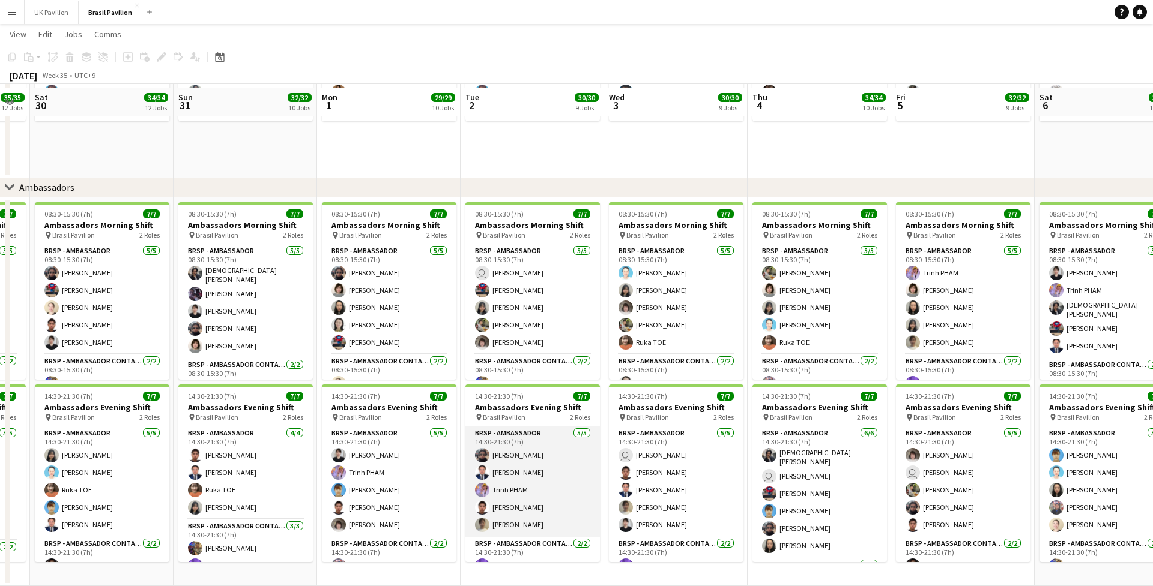
click at [551, 462] on app-card-role "BRSP - Ambassador [DATE] 14:30-21:30 (7h) [PERSON_NAME] Trinh PHAM [PERSON_NAME]" at bounding box center [532, 482] width 134 height 110
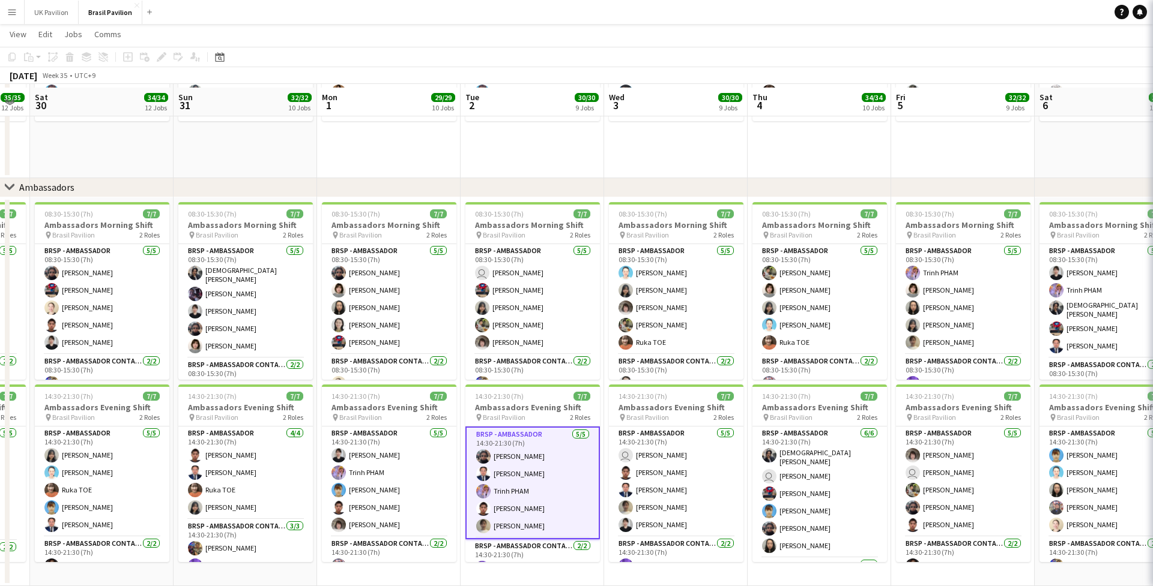
scroll to position [0, 400]
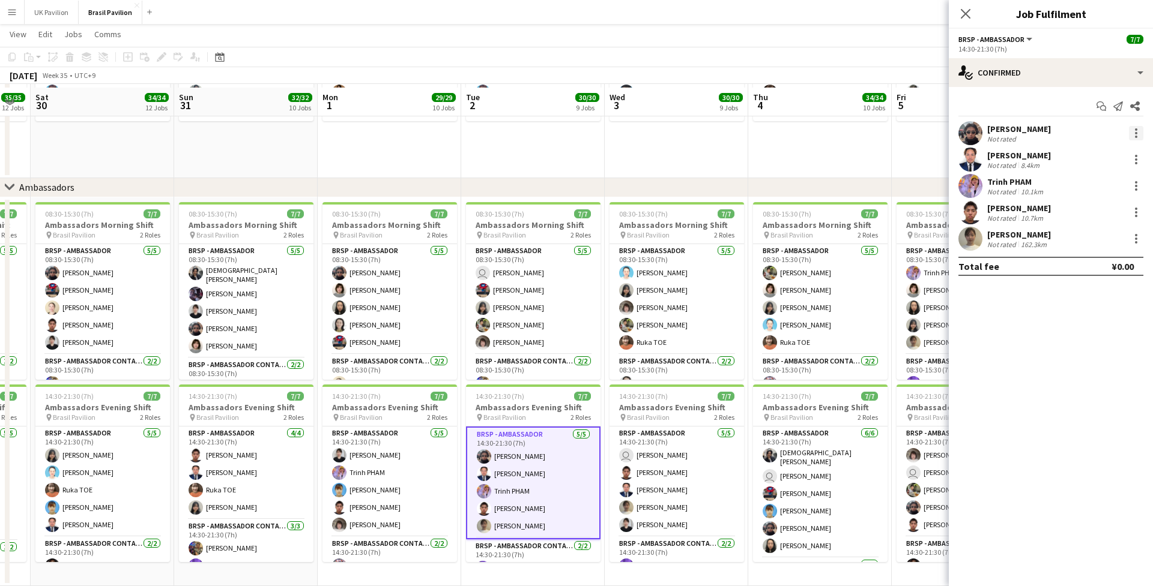
click at [864, 137] on div at bounding box center [1136, 133] width 14 height 14
drag, startPoint x: 1066, startPoint y: 271, endPoint x: 1060, endPoint y: 258, distance: 15.3
click at [864, 271] on span "Remove" at bounding box center [1077, 274] width 36 height 10
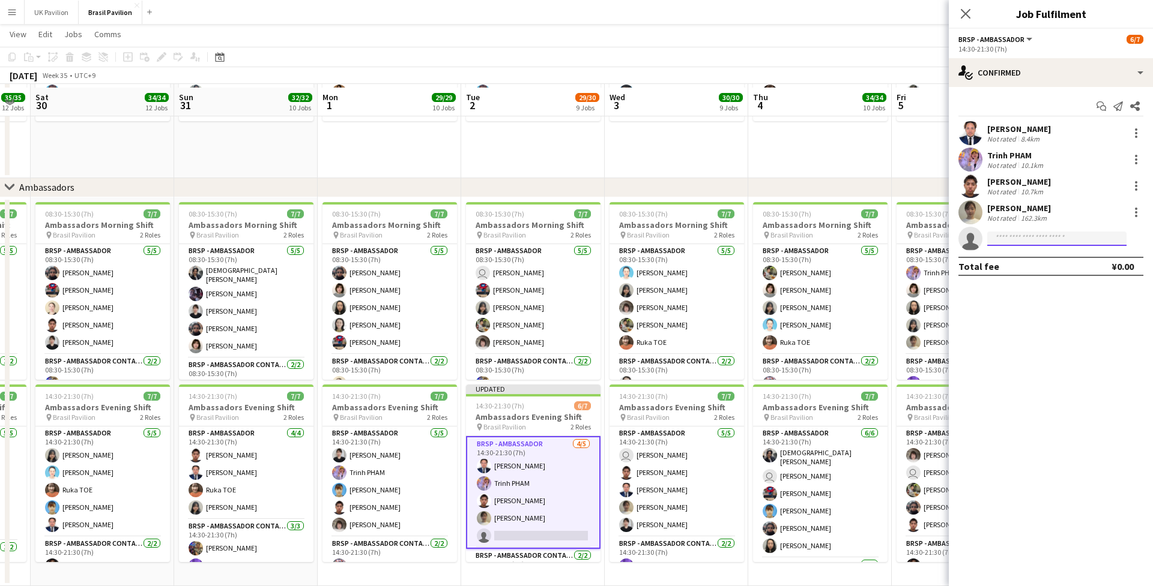
click at [864, 246] on input at bounding box center [1056, 239] width 139 height 14
type input "*****"
click at [864, 264] on span "[PERSON_NAME]" at bounding box center [1030, 260] width 69 height 10
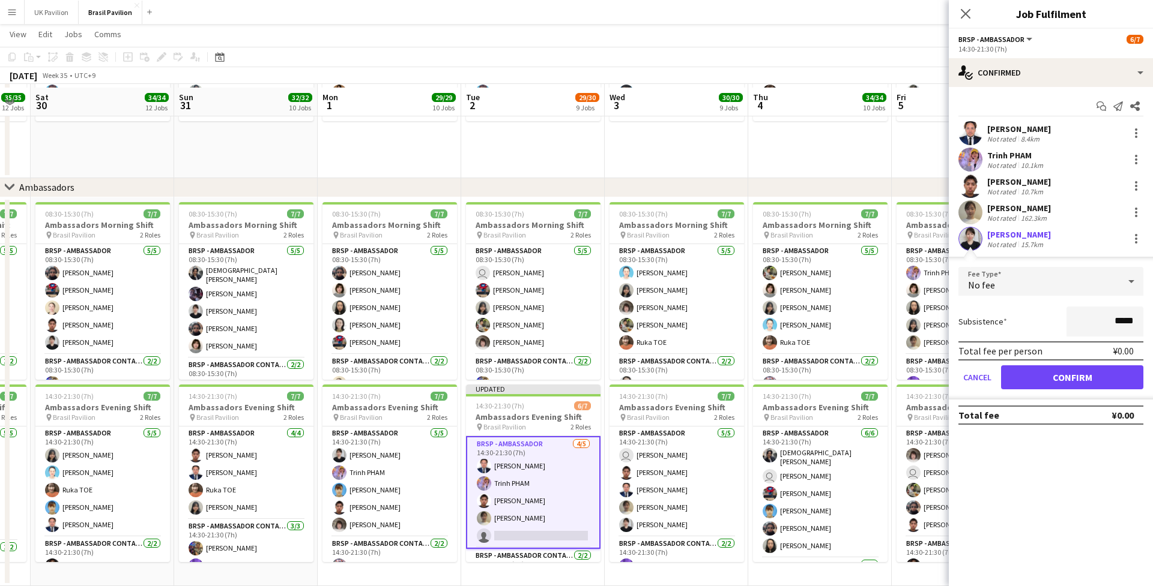
click at [864, 379] on button "Confirm" at bounding box center [1072, 378] width 142 height 24
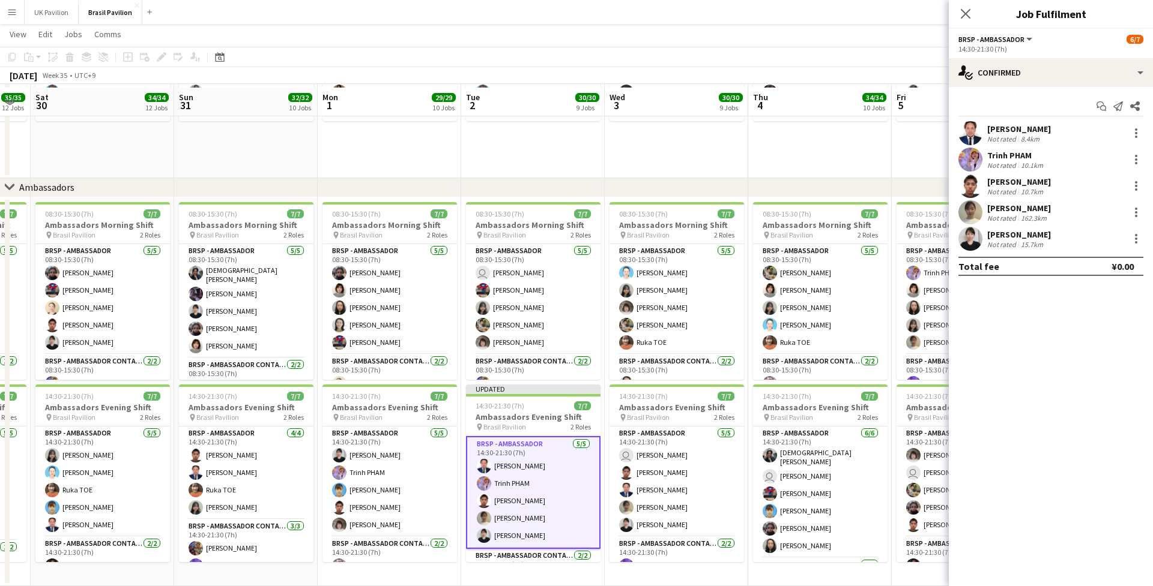
click at [864, 16] on icon "Close pop-in" at bounding box center [965, 14] width 10 height 10
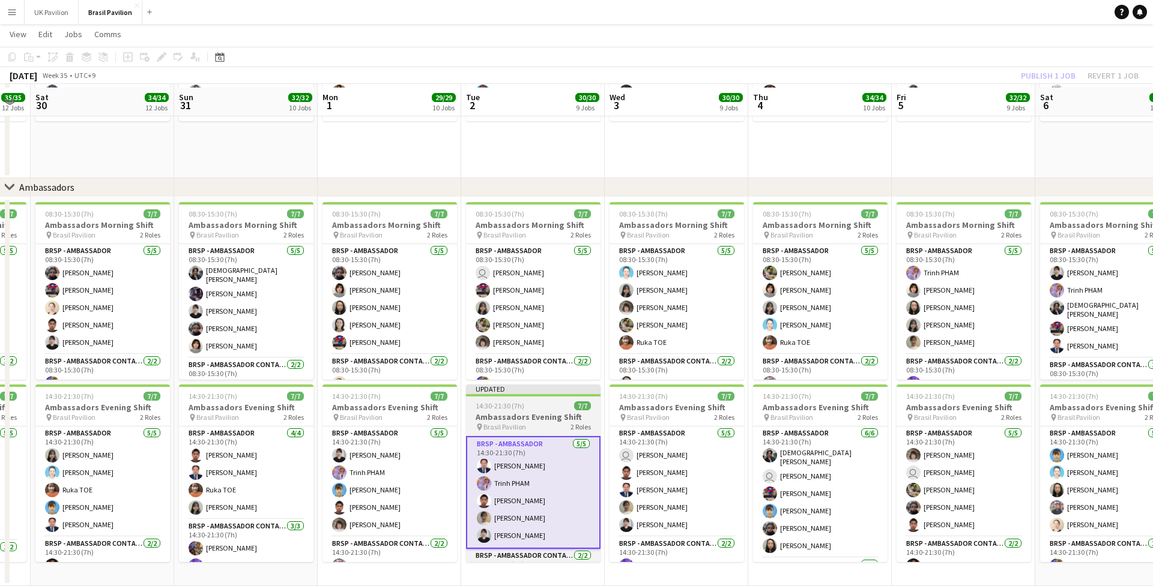
click at [519, 423] on h3 "Ambassadors Evening Shift" at bounding box center [533, 417] width 134 height 11
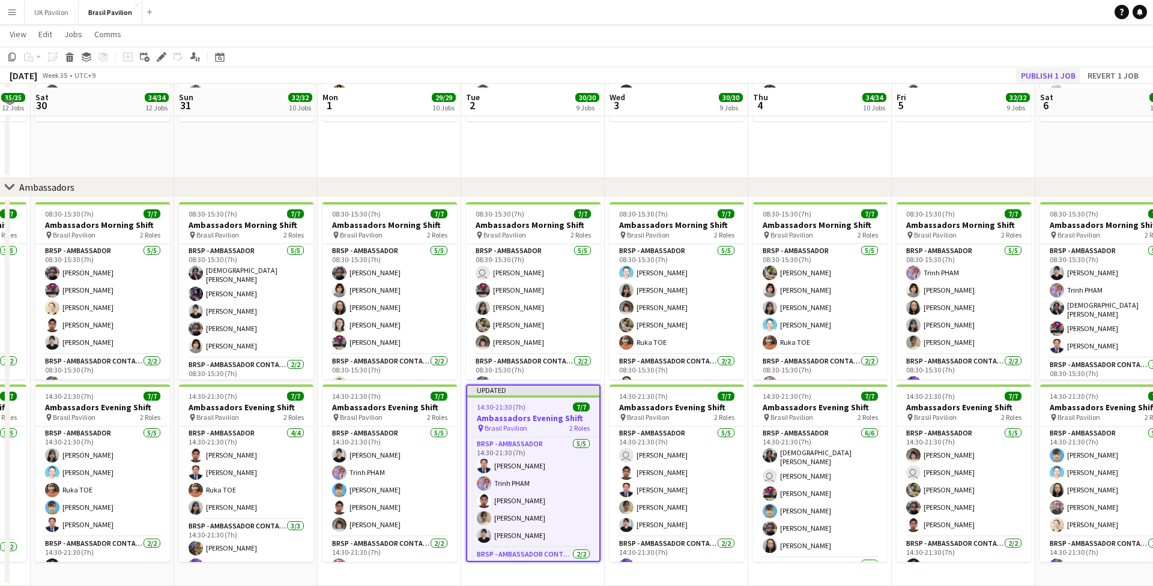
click at [864, 76] on button "Publish 1 job" at bounding box center [1048, 76] width 64 height 16
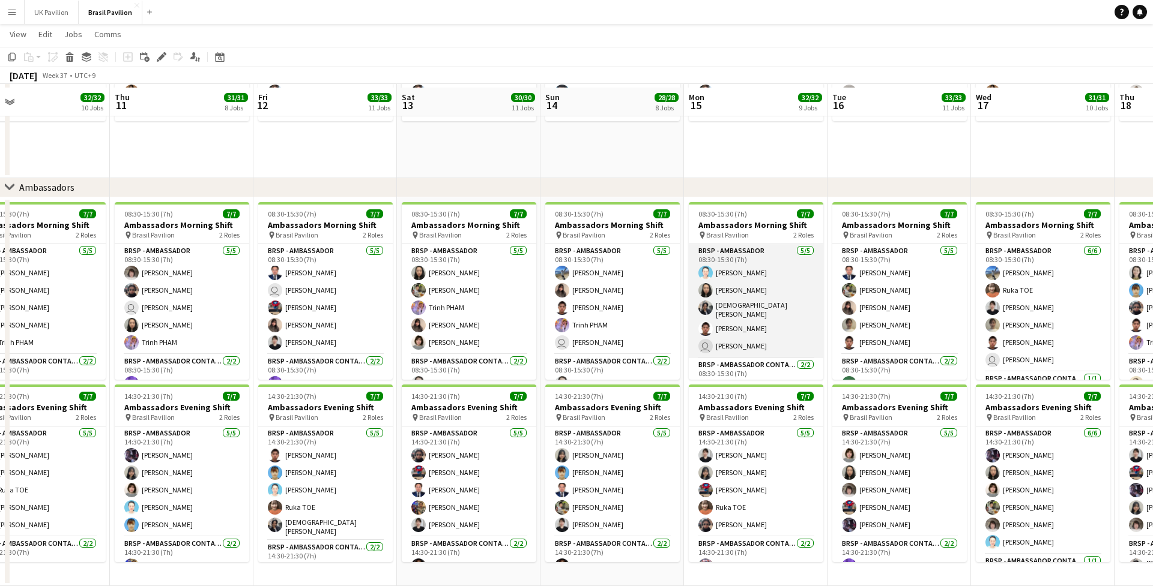
scroll to position [0, 321]
click at [748, 328] on app-card-role "BRSP - Ambassador [DATE] 08:30-15:30 (7h) [PERSON_NAME] Ai Tsujino [PERSON_NAME…" at bounding box center [756, 301] width 134 height 114
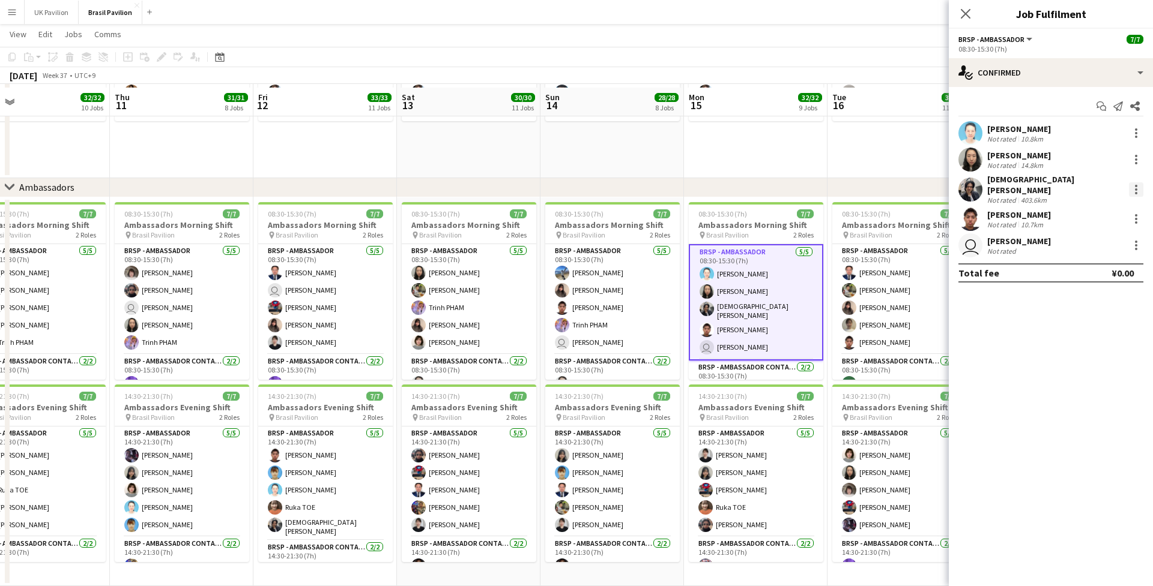
click at [864, 189] on div at bounding box center [1136, 189] width 14 height 14
click at [864, 243] on span "Switch crew" at bounding box center [1084, 240] width 51 height 10
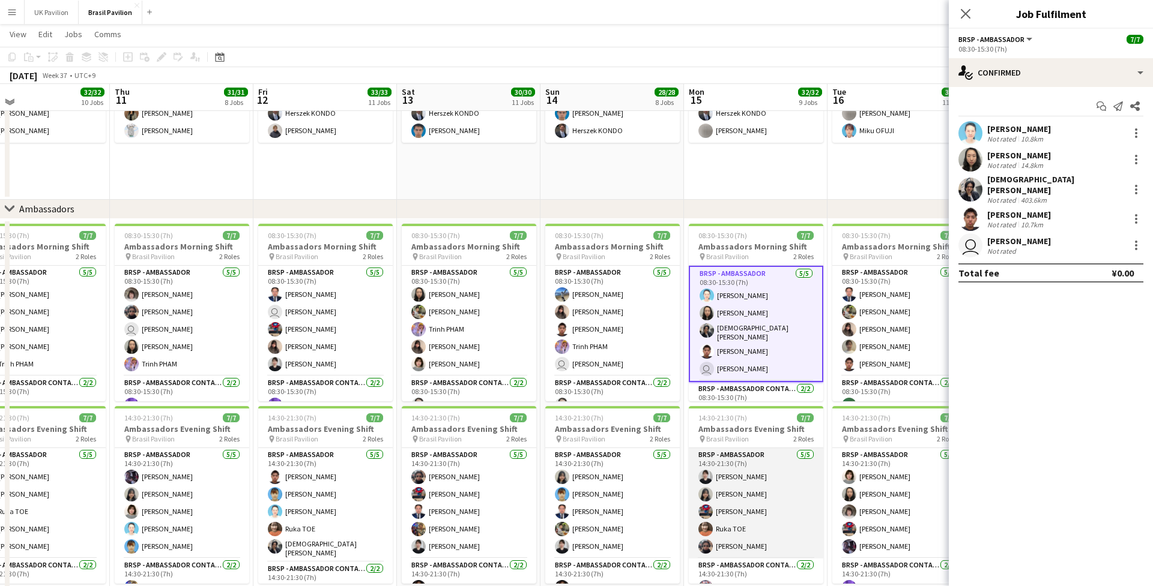
click at [764, 462] on app-card-role "BRSP - Ambassador [DATE] 14:30-21:30 (7h) Akiko [PERSON_NAME] [PERSON_NAME] ITO…" at bounding box center [756, 503] width 134 height 110
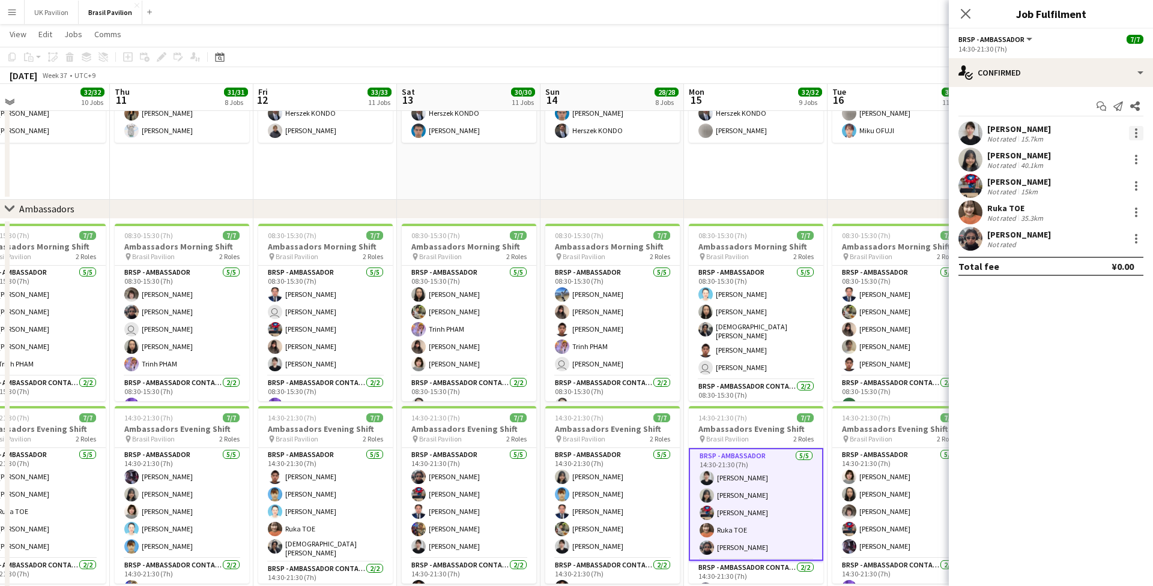
click at [864, 138] on div at bounding box center [1136, 133] width 14 height 14
click at [864, 188] on span "Switch with" at bounding box center [1083, 187] width 48 height 10
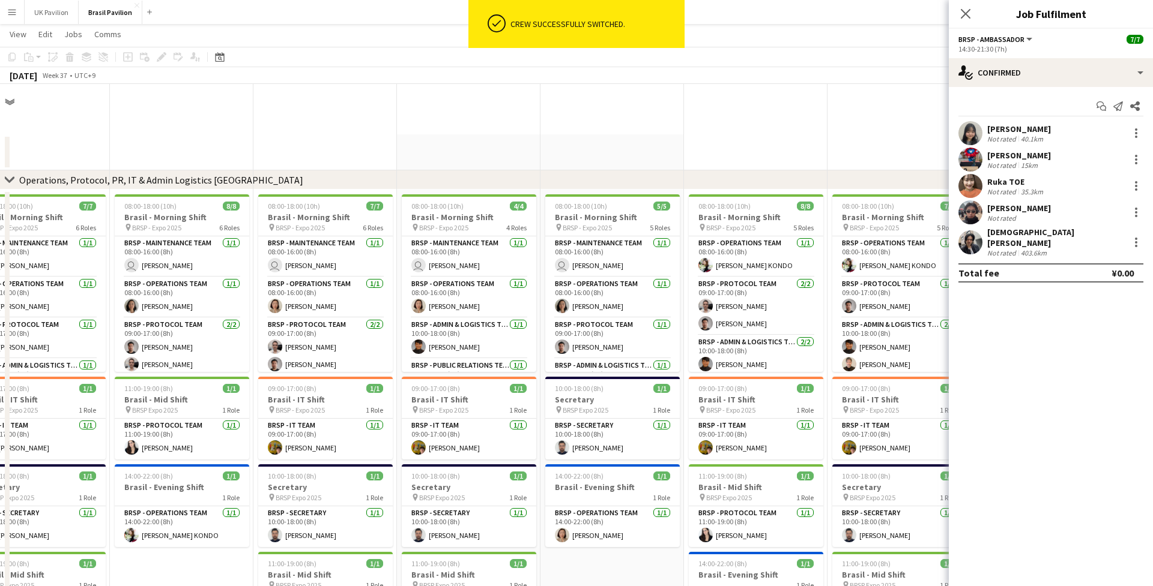
scroll to position [1515, 0]
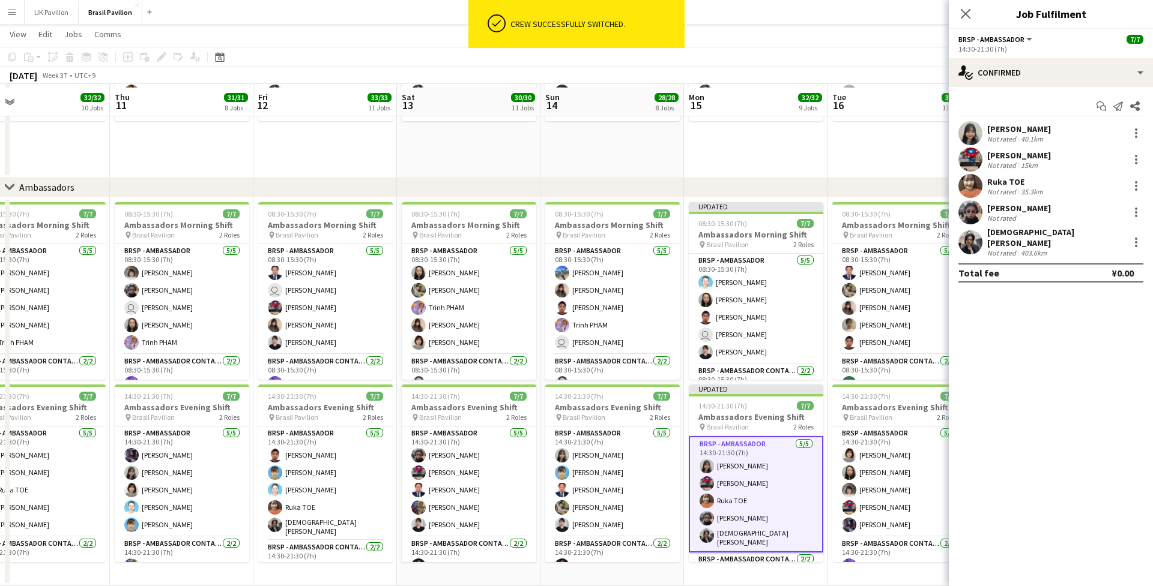
drag, startPoint x: 964, startPoint y: 15, endPoint x: 957, endPoint y: 23, distance: 11.1
click at [864, 16] on icon "Close pop-in" at bounding box center [965, 14] width 10 height 10
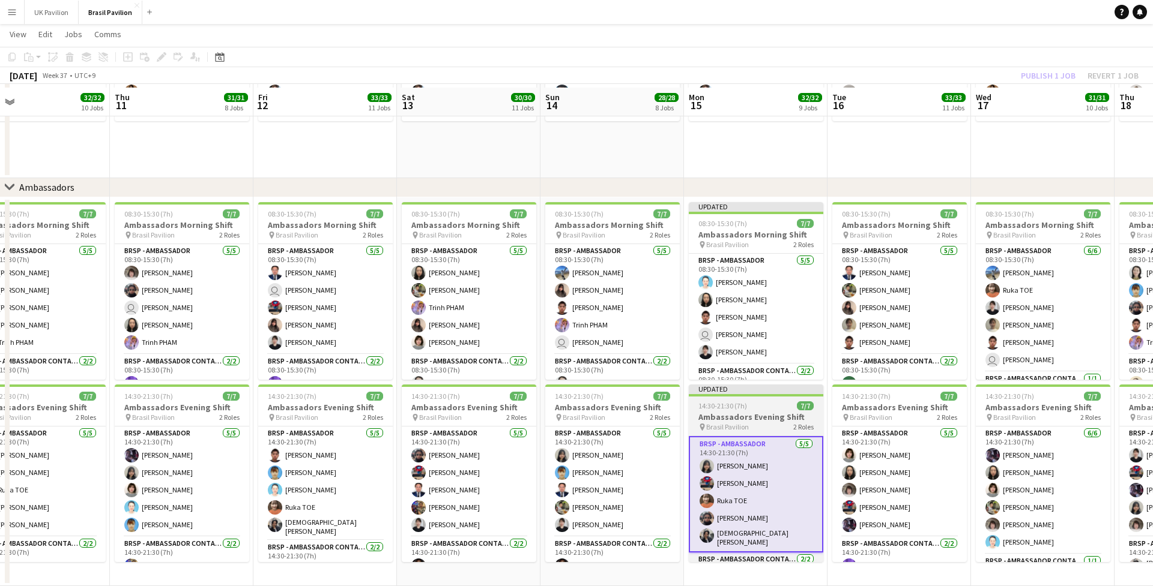
click at [741, 416] on h3 "Ambassadors Evening Shift" at bounding box center [756, 417] width 134 height 11
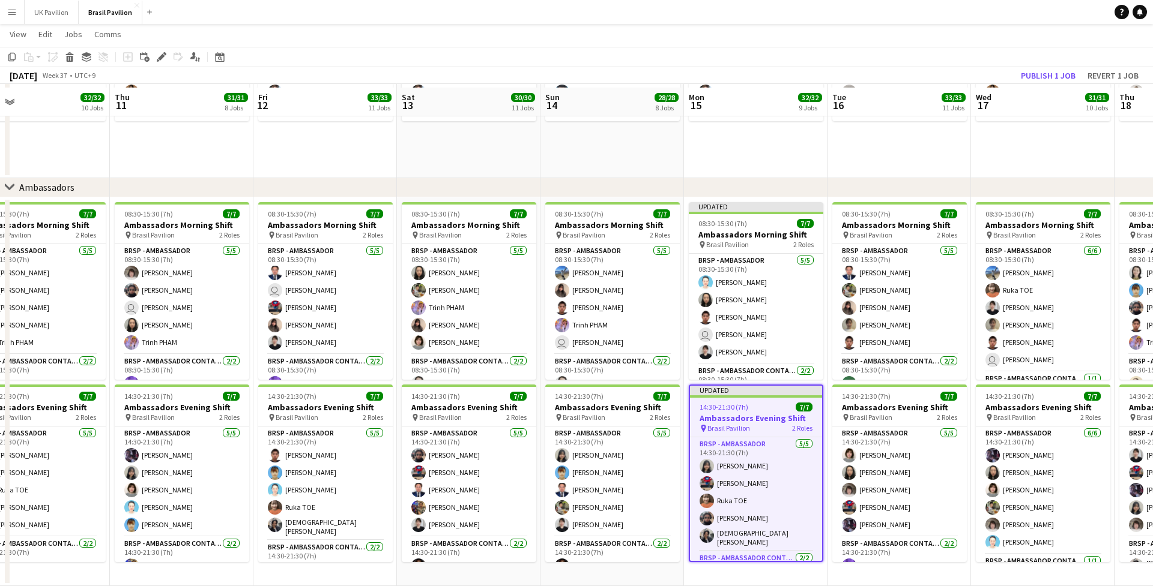
click at [864, 74] on button "Publish 1 job" at bounding box center [1048, 76] width 64 height 16
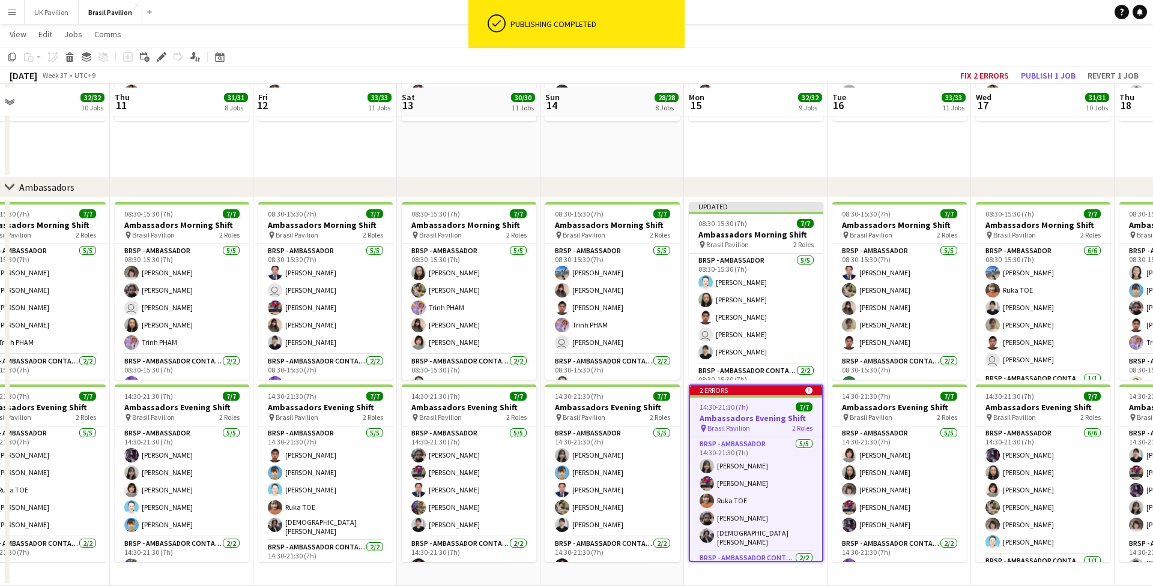
click at [864, 74] on button "Fix 2 errors" at bounding box center [984, 76] width 58 height 16
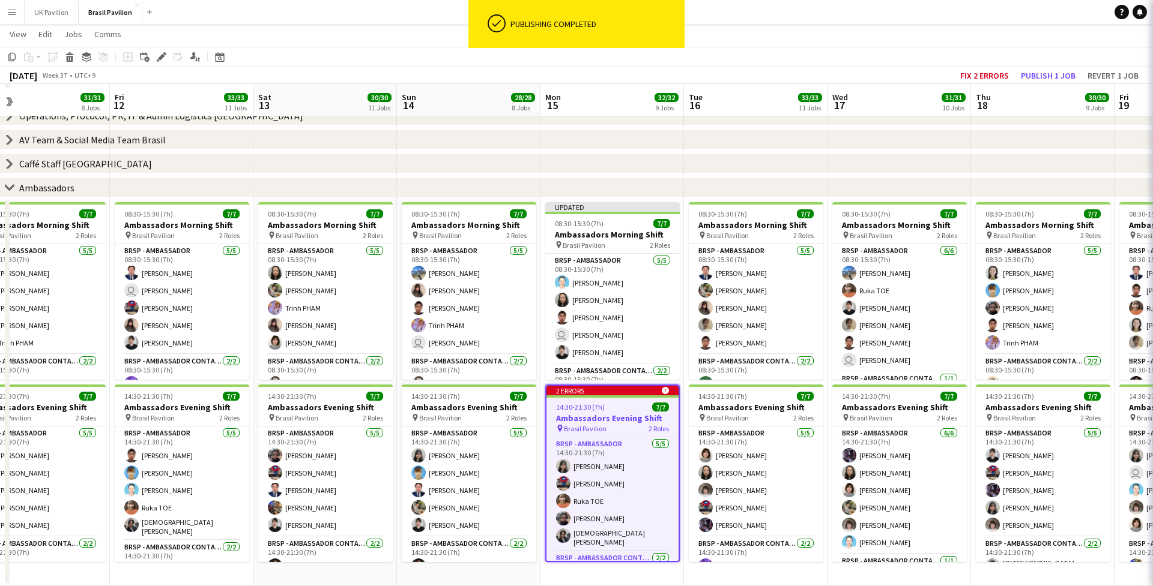
scroll to position [68, 0]
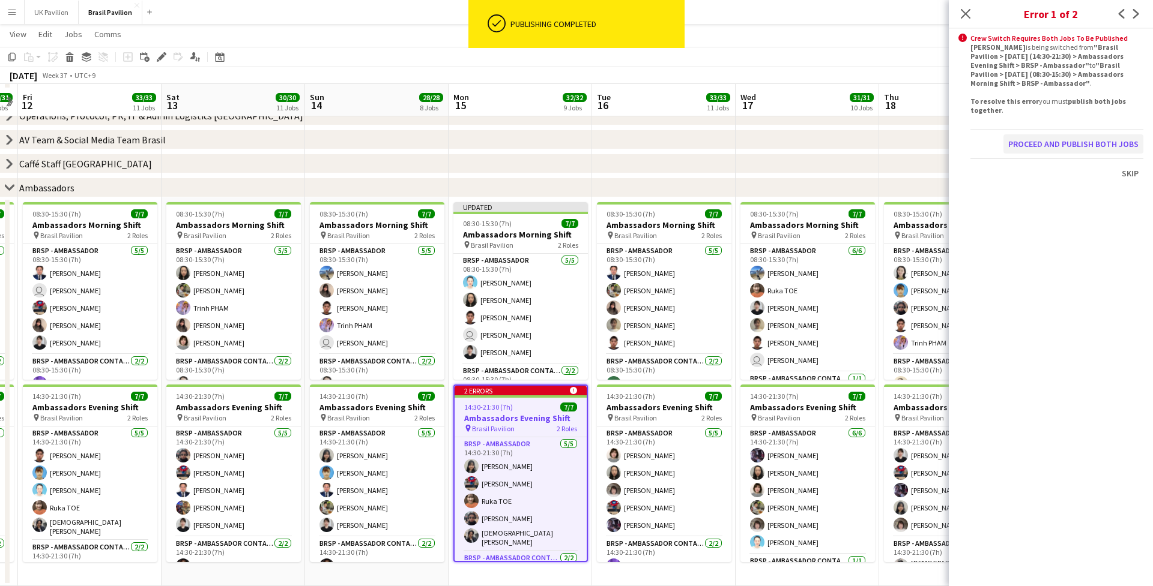
click at [864, 154] on button "Proceed and publish both jobs" at bounding box center [1073, 143] width 140 height 19
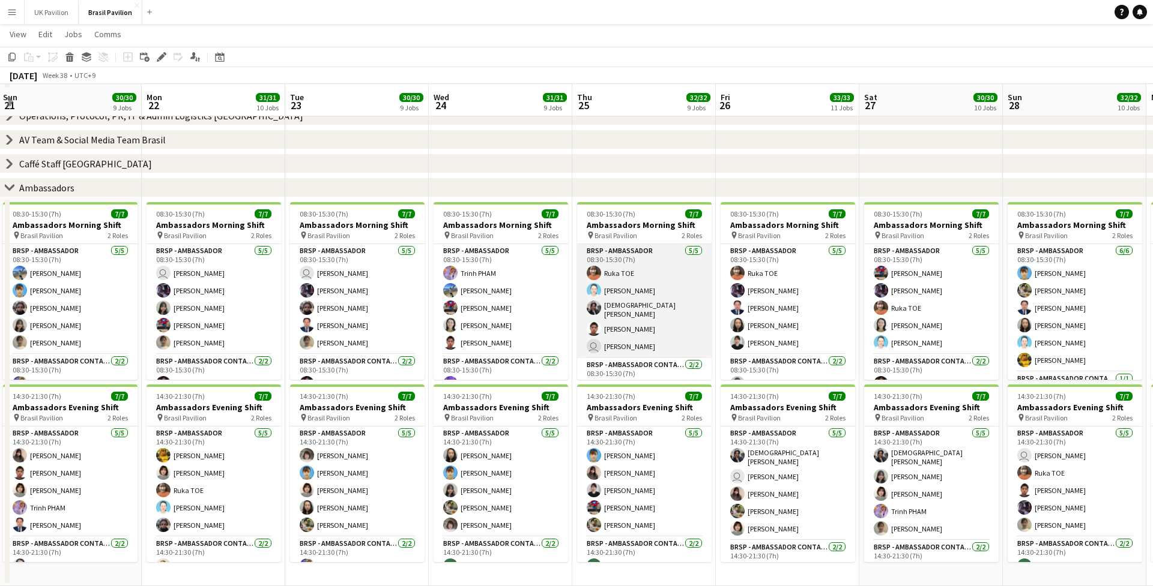
scroll to position [0, 432]
click at [644, 327] on app-card-role "BRSP - Ambassador [DATE] 08:30-15:30 (7h) Ruka TOE [PERSON_NAME] Nakai [PERSON_…" at bounding box center [644, 301] width 134 height 114
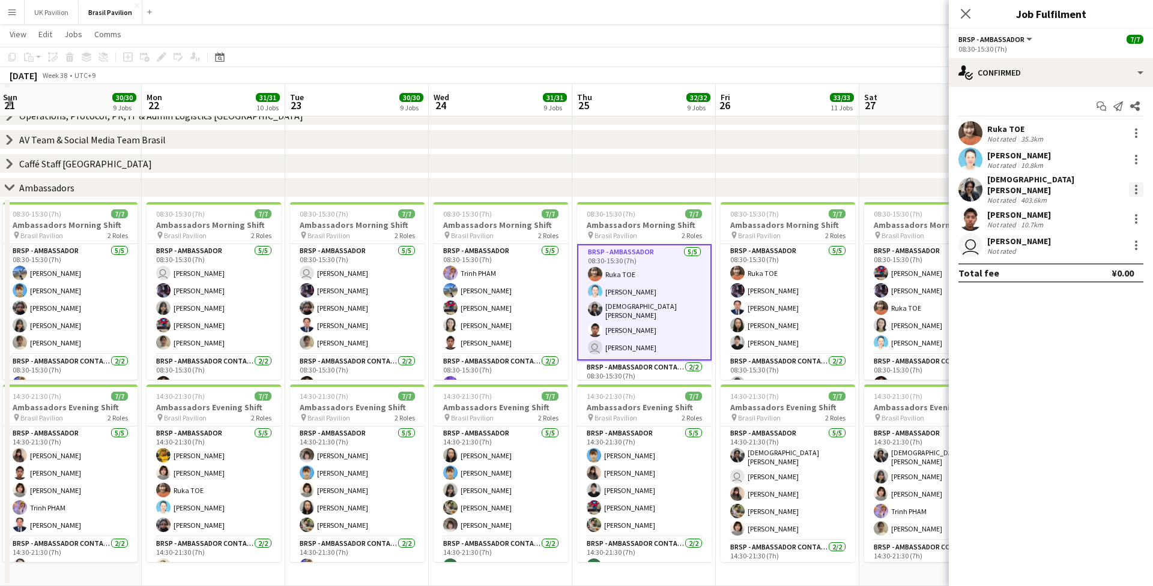
click at [864, 187] on div at bounding box center [1136, 186] width 2 height 2
click at [864, 242] on span "Switch crew" at bounding box center [1084, 240] width 51 height 10
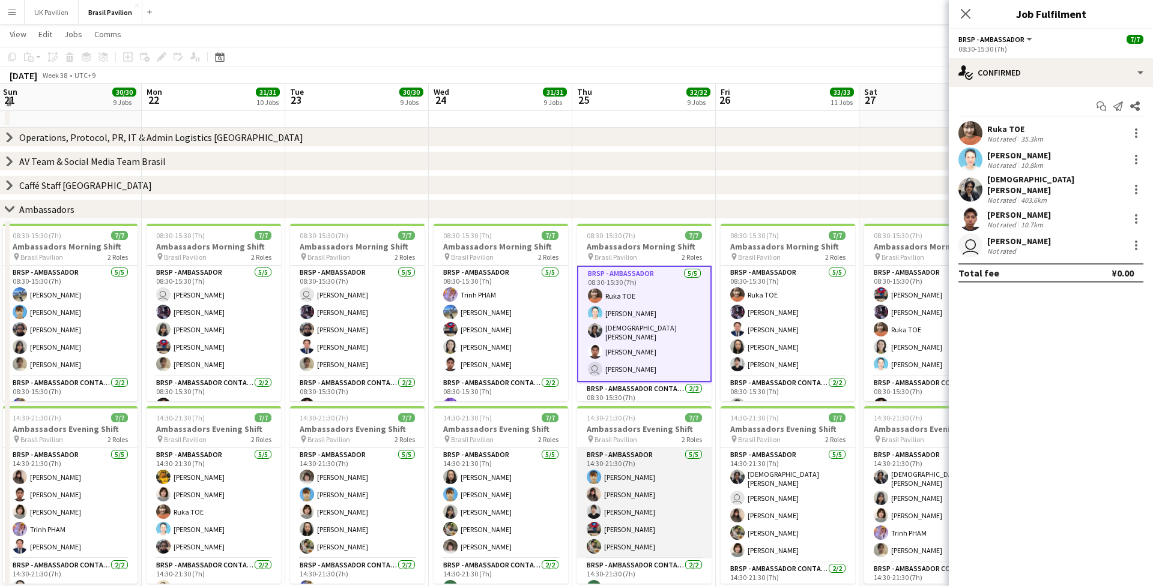
click at [641, 462] on app-card-role "BRSP - Ambassador [DATE] 14:30-21:30 (7h) [PERSON_NAME] [PERSON_NAME] [PERSON_N…" at bounding box center [644, 503] width 134 height 110
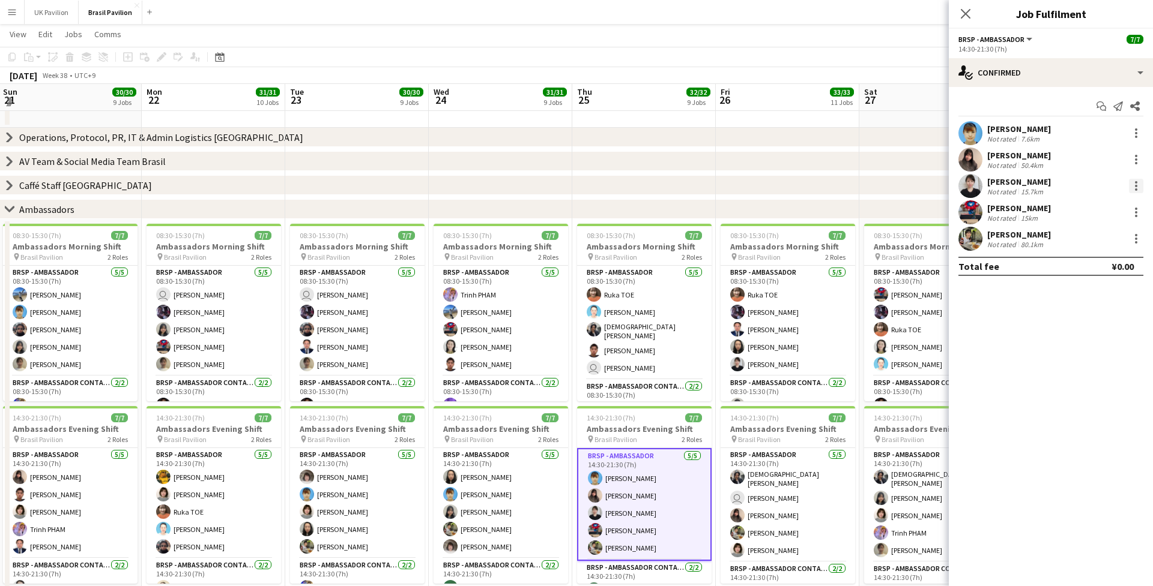
click at [864, 189] on div at bounding box center [1136, 186] width 14 height 14
click at [864, 238] on span "Switch with" at bounding box center [1083, 240] width 48 height 10
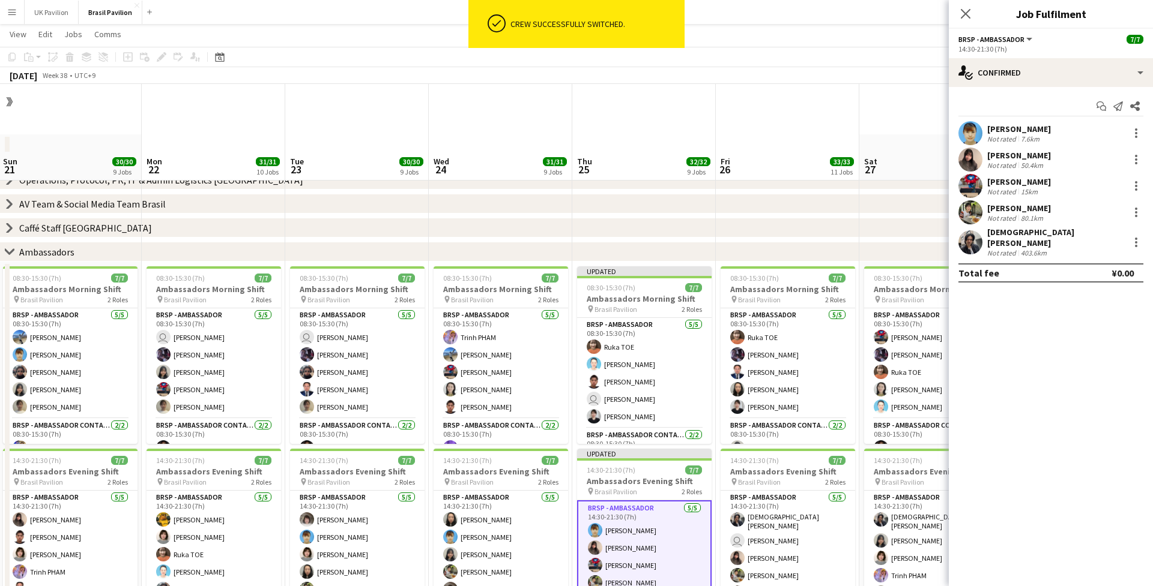
scroll to position [68, 0]
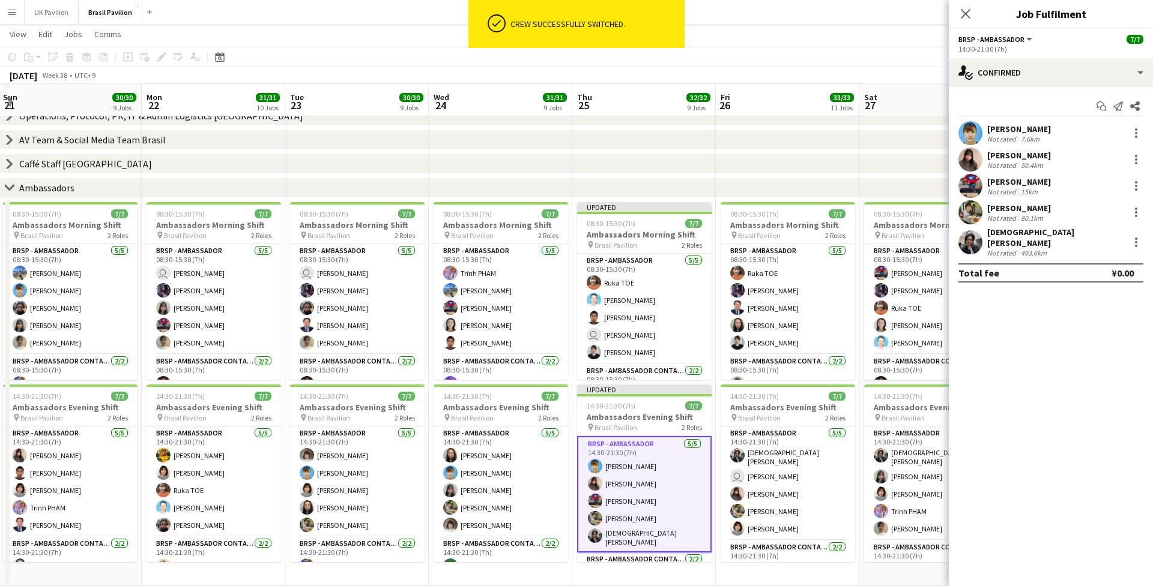
drag, startPoint x: 965, startPoint y: 14, endPoint x: 956, endPoint y: 21, distance: 12.0
click at [864, 14] on icon at bounding box center [965, 14] width 10 height 10
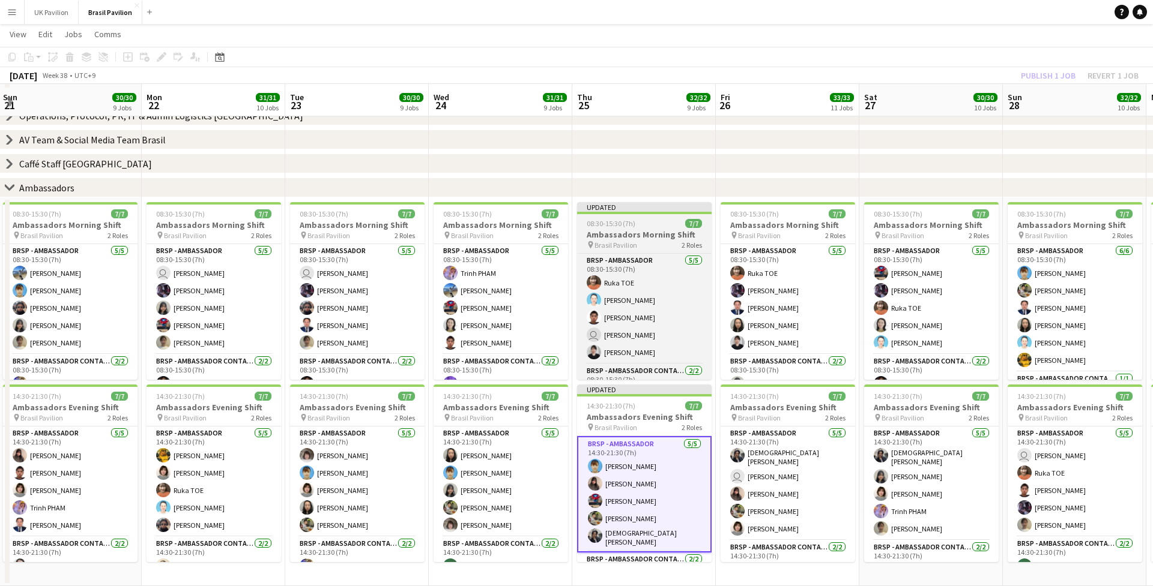
click at [665, 240] on h3 "Ambassadors Morning Shift" at bounding box center [644, 234] width 134 height 11
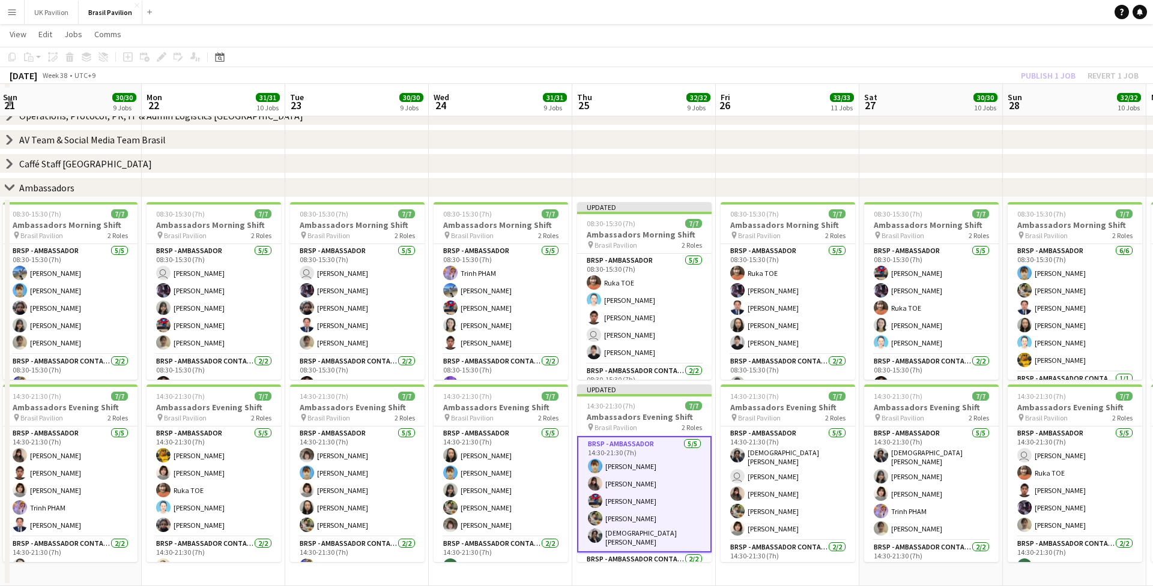
scroll to position [0, 432]
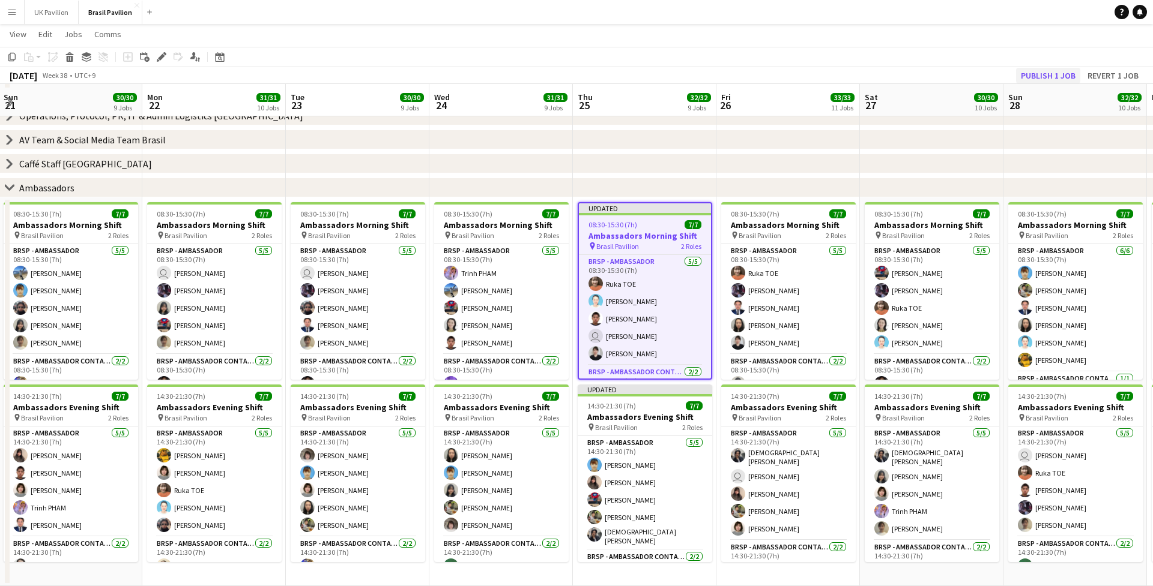
click at [864, 77] on button "Publish 1 job" at bounding box center [1048, 76] width 64 height 16
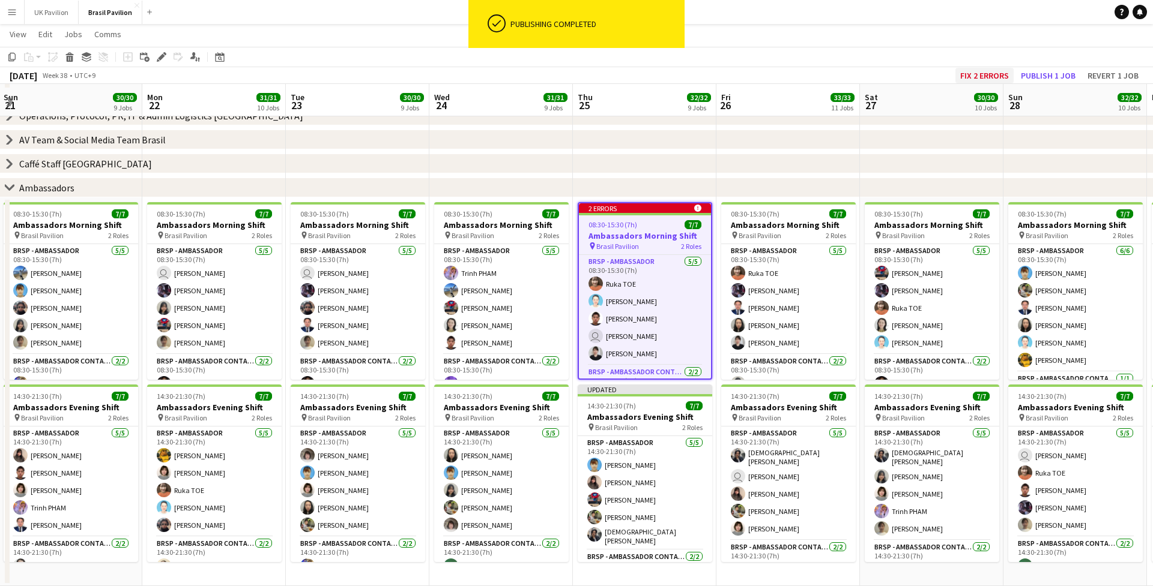
click at [864, 72] on button "Fix 2 errors" at bounding box center [984, 76] width 58 height 16
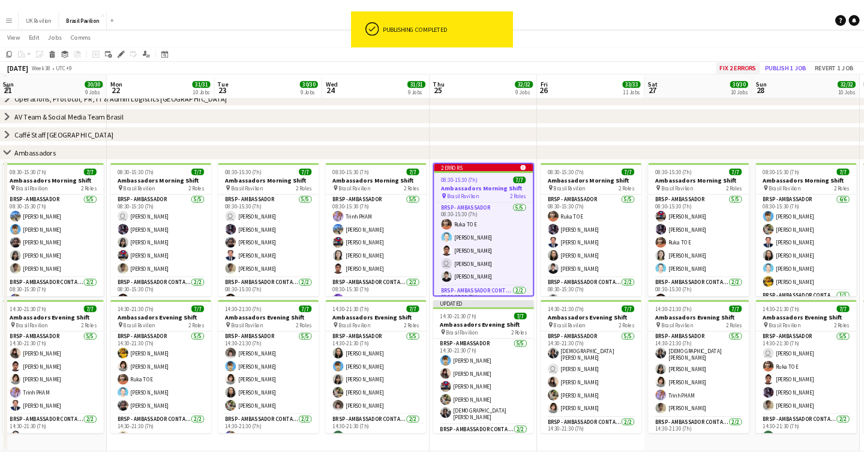
scroll to position [0, 412]
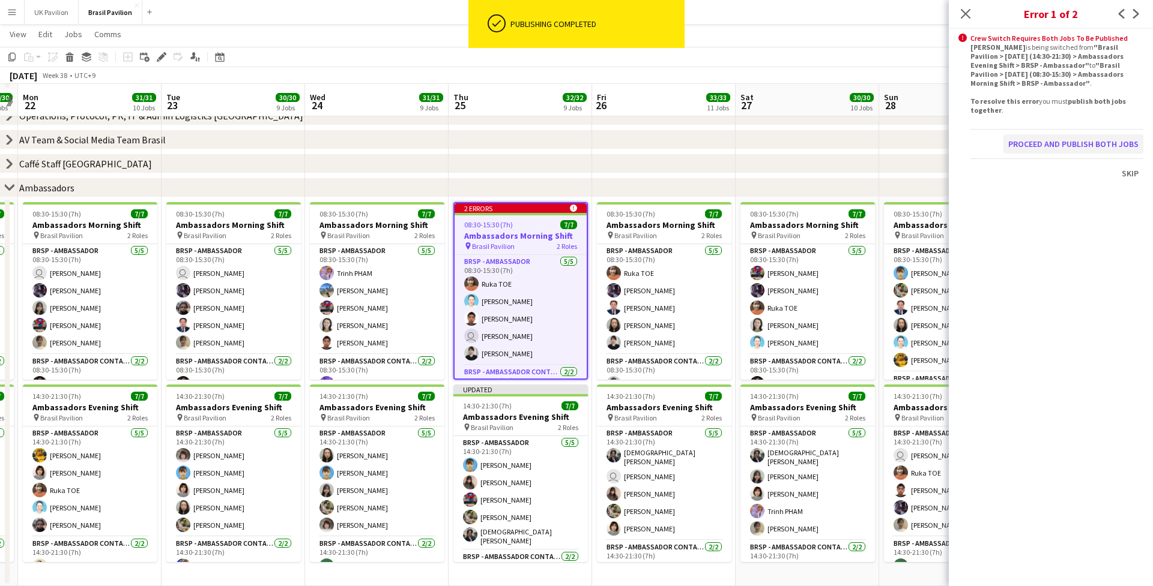
click at [864, 154] on button "Proceed and publish both jobs" at bounding box center [1073, 143] width 140 height 19
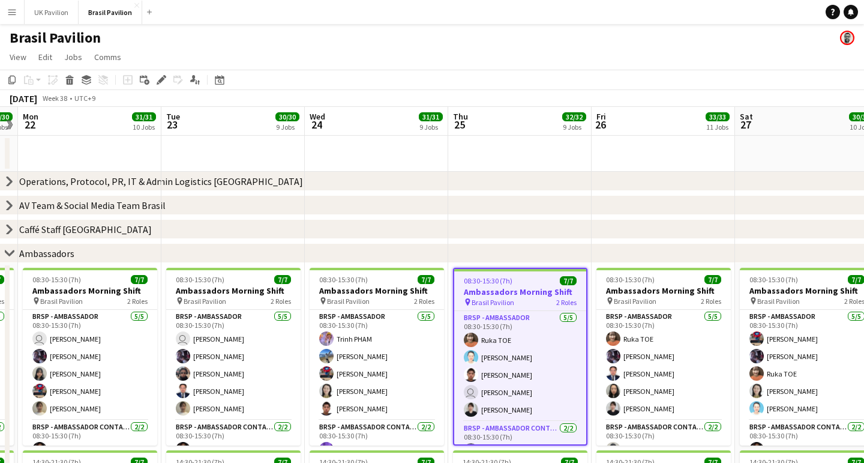
scroll to position [0, 0]
click at [57, 14] on button "UK Pavilion Close" at bounding box center [52, 12] width 54 height 23
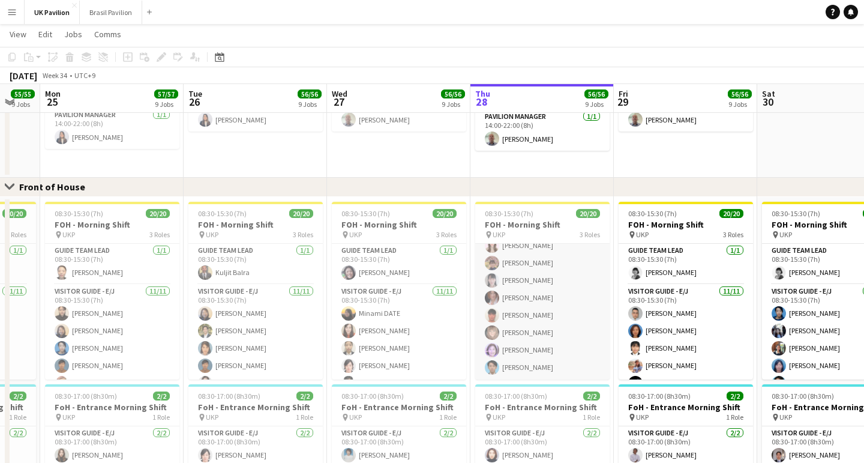
scroll to position [711, 0]
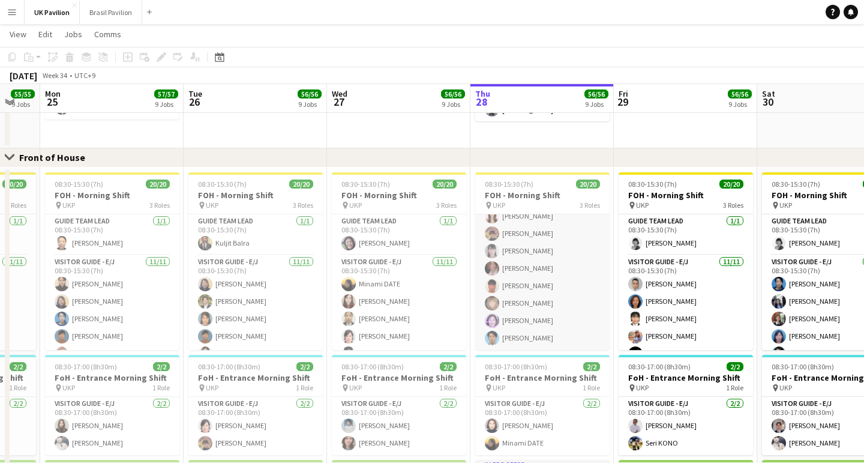
click at [552, 344] on app-card-role "Visitor Guide - J 8/8 08:30-15:30 (7h) Karin Matsuda Yoriko Uedahira Naoko Kimu…" at bounding box center [542, 268] width 134 height 163
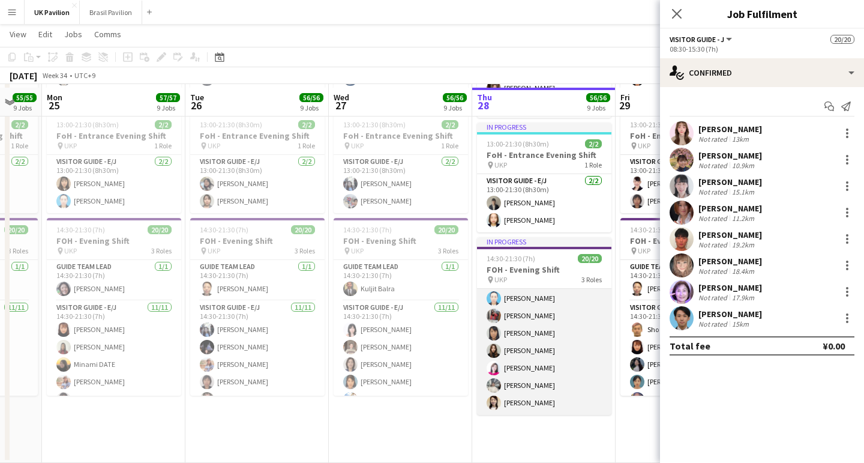
scroll to position [1166, 0]
